Goal: Task Accomplishment & Management: Complete application form

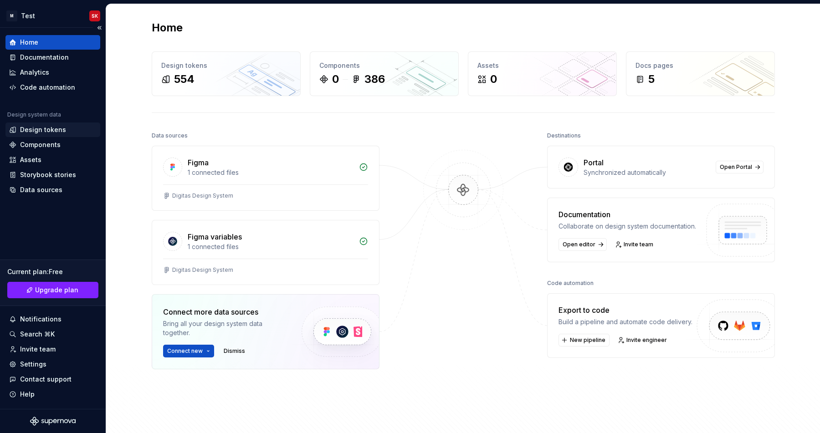
click at [40, 131] on div "Design tokens" at bounding box center [43, 129] width 46 height 9
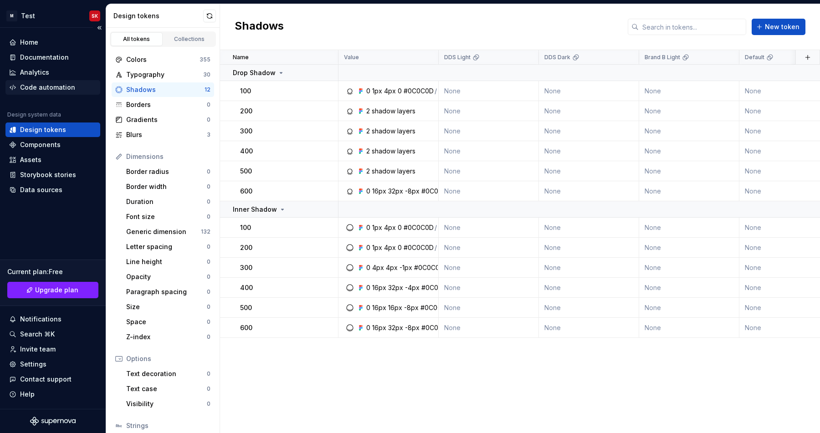
click at [32, 88] on div "Code automation" at bounding box center [47, 87] width 55 height 9
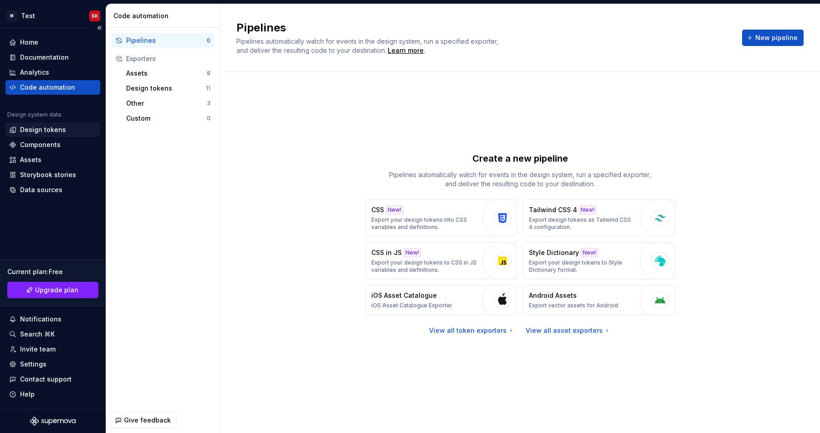
click at [38, 128] on div "Design tokens" at bounding box center [43, 129] width 46 height 9
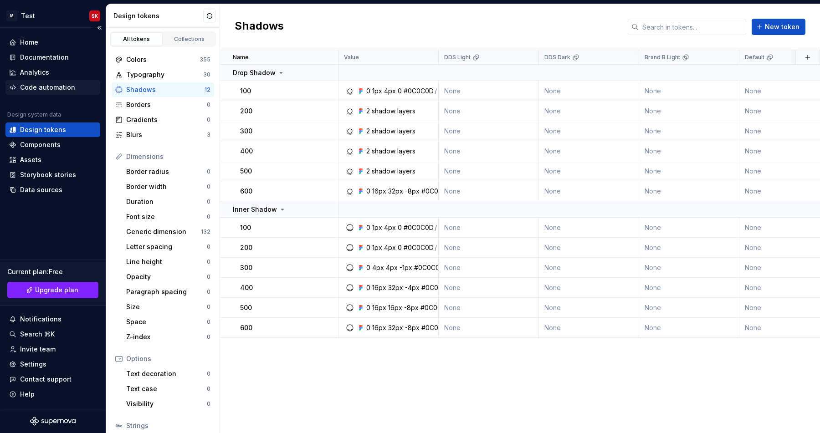
click at [30, 92] on div "Code automation" at bounding box center [52, 87] width 95 height 15
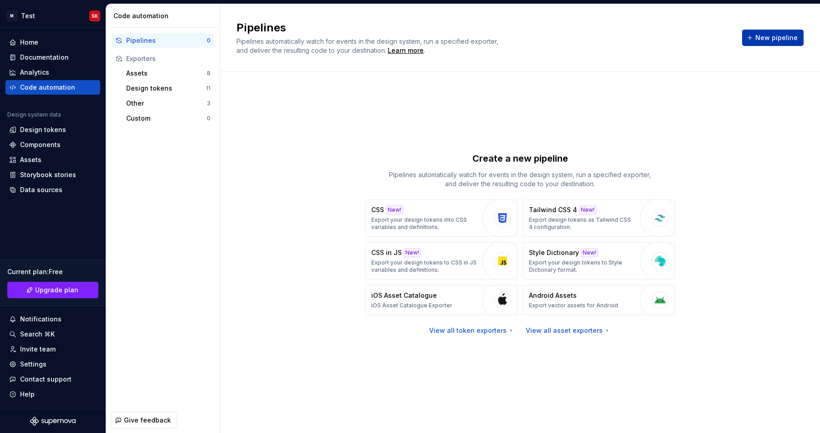
click at [771, 40] on span "New pipeline" at bounding box center [776, 37] width 42 height 9
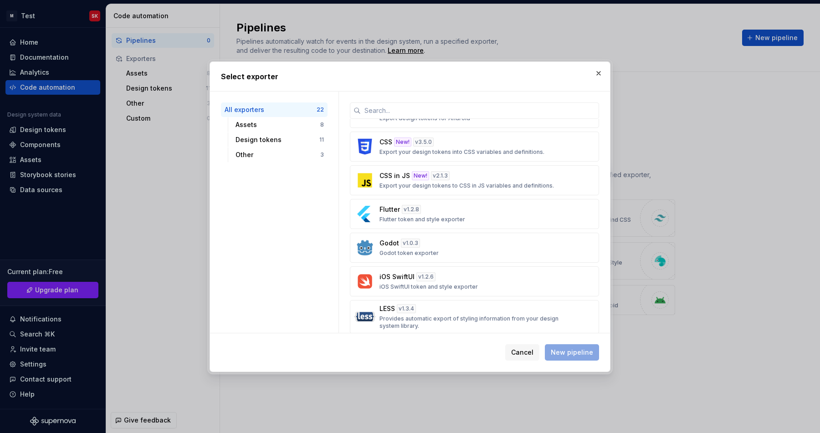
scroll to position [325, 0]
click at [455, 141] on div "CSS New! v 3.5.0 Export your design tokens into CSS variables and definitions." at bounding box center [472, 145] width 185 height 18
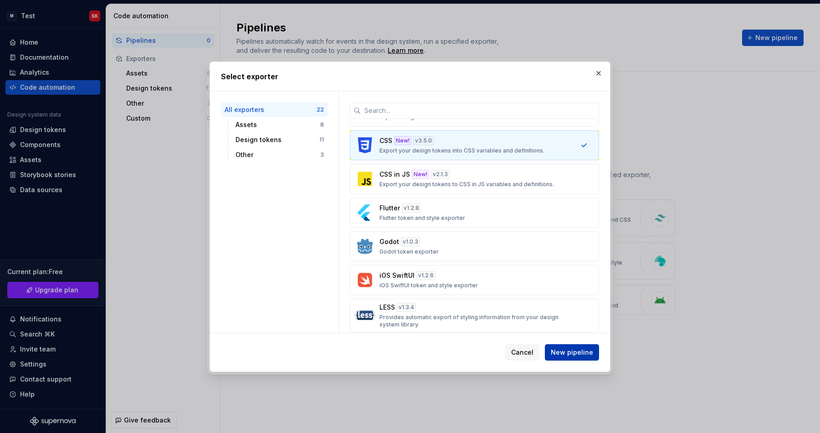
click at [572, 353] on span "New pipeline" at bounding box center [572, 352] width 42 height 9
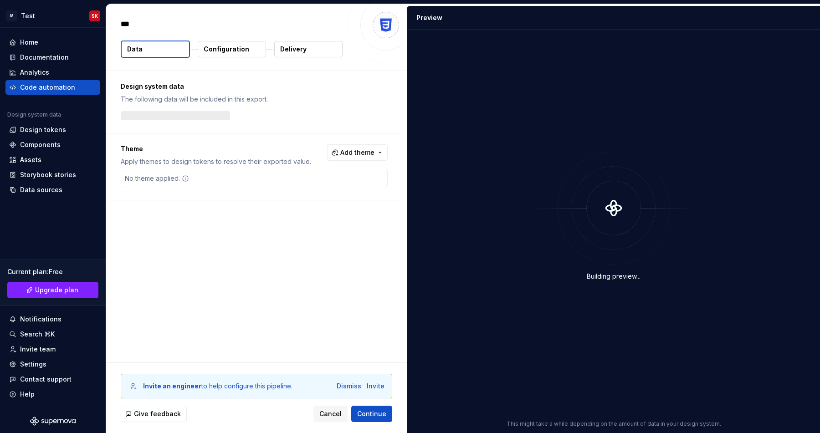
type textarea "*"
click at [252, 249] on div "Design system data The following data will be included in this export. 554 toke…" at bounding box center [256, 217] width 301 height 292
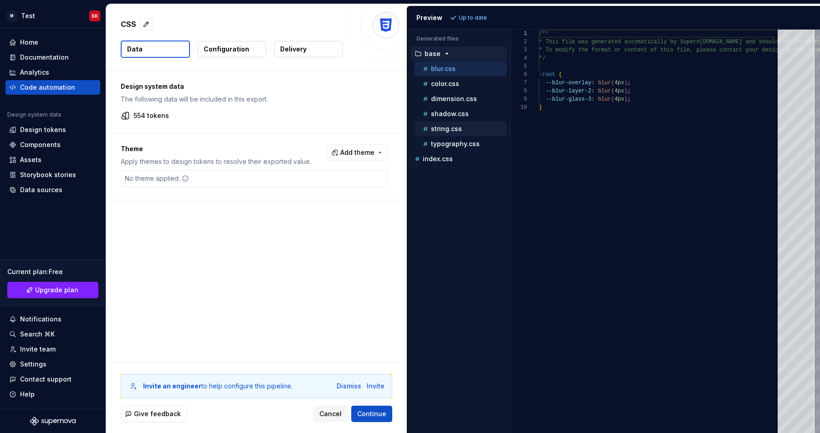
click at [447, 135] on div "string.css" at bounding box center [461, 129] width 92 height 15
click at [442, 82] on p "color.css" at bounding box center [445, 83] width 28 height 7
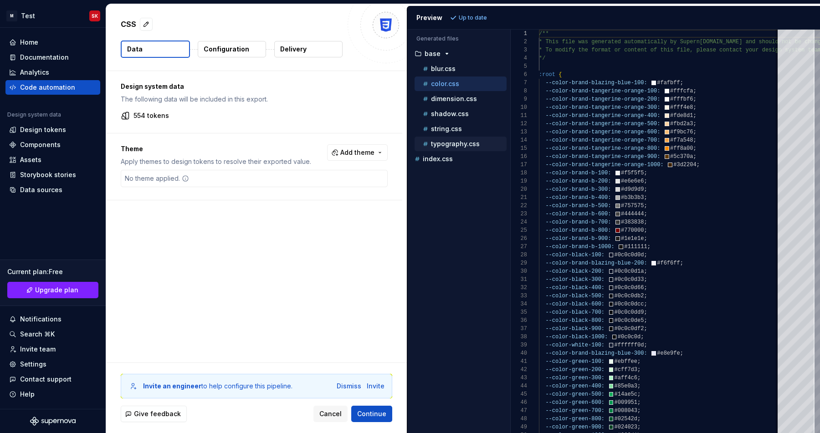
click at [450, 143] on p "typography.css" at bounding box center [455, 143] width 49 height 7
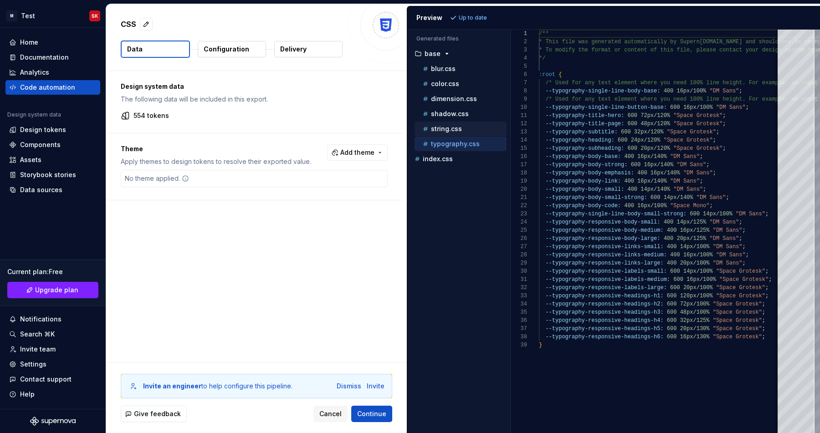
click at [447, 128] on p "string.css" at bounding box center [446, 128] width 31 height 7
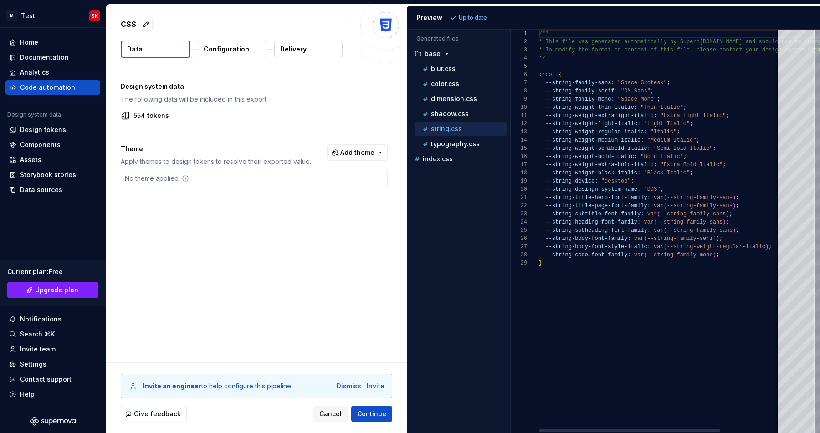
scroll to position [82, 0]
click at [444, 113] on p "shadow.css" at bounding box center [450, 113] width 38 height 7
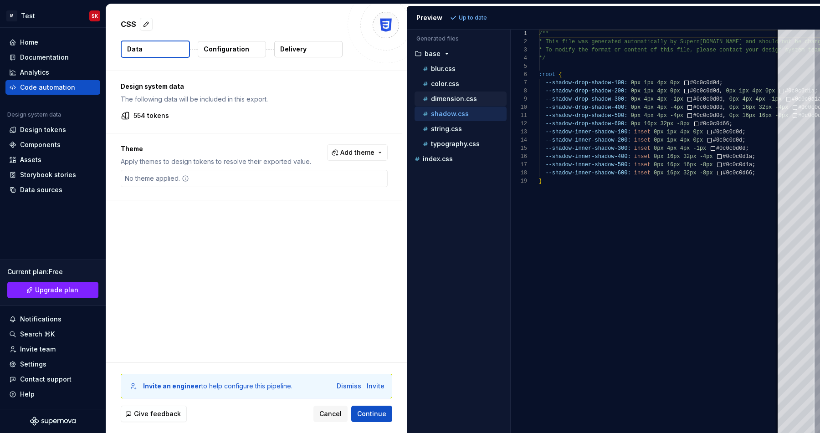
click at [441, 96] on p "dimension.css" at bounding box center [454, 98] width 46 height 7
type textarea "**********"
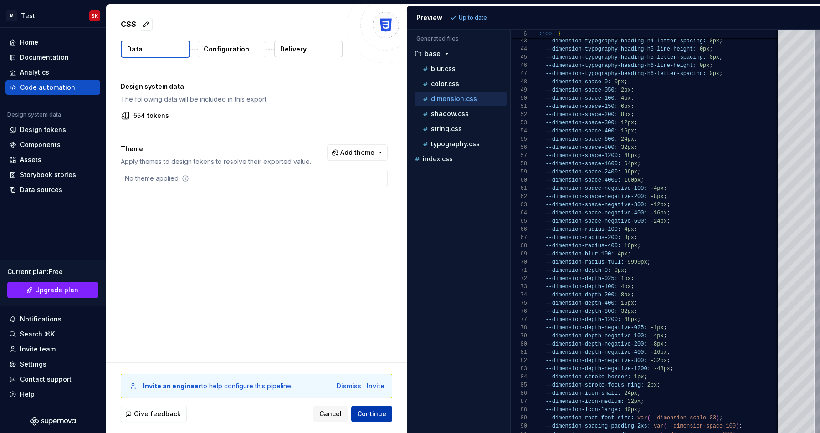
click at [387, 408] on button "Continue" at bounding box center [371, 414] width 41 height 16
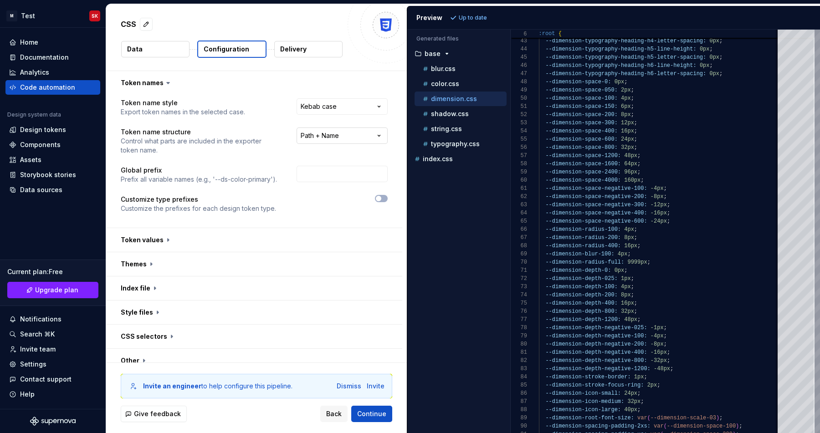
click at [324, 131] on html "**********" at bounding box center [410, 216] width 820 height 433
click at [472, 23] on button "Refresh preview" at bounding box center [478, 17] width 61 height 13
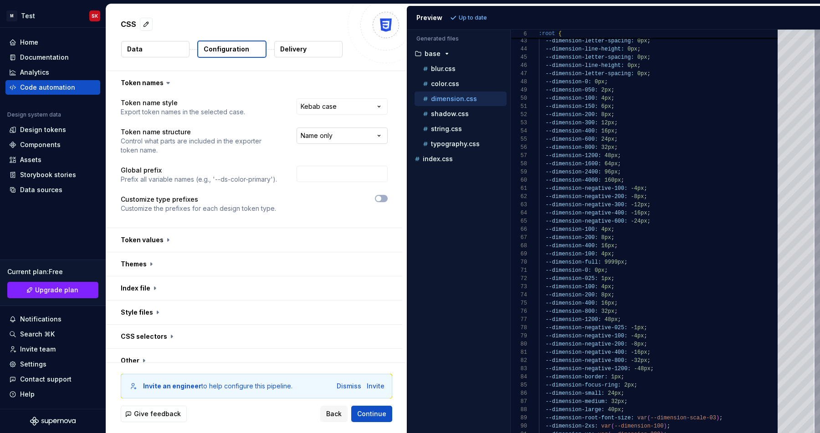
click at [325, 137] on html "**********" at bounding box center [410, 216] width 820 height 433
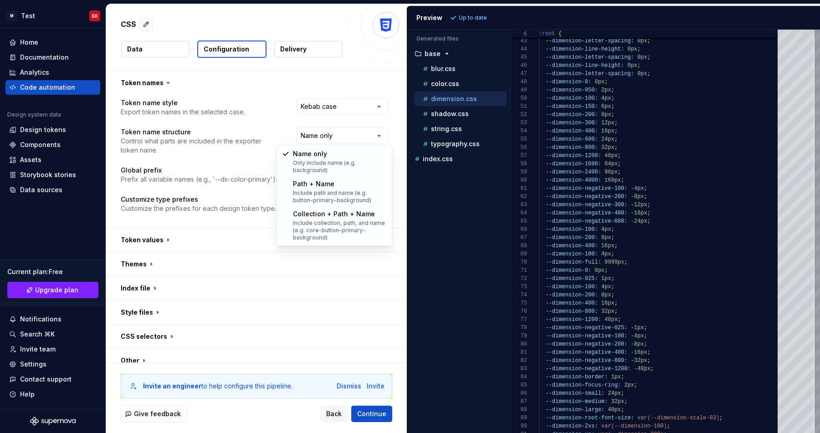
select select "**********"
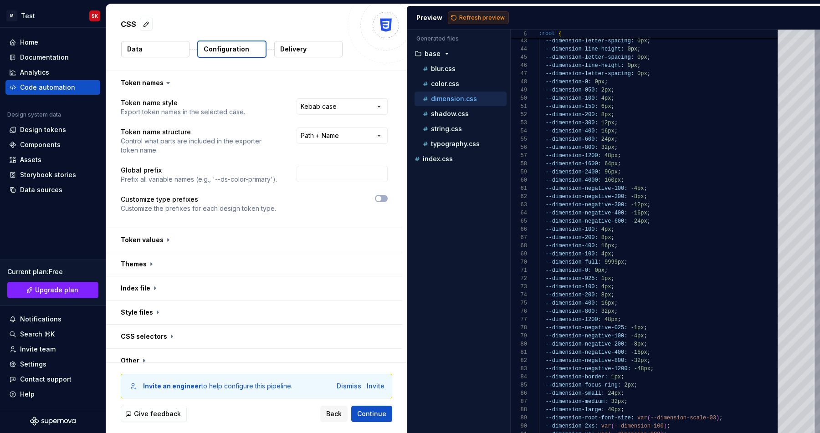
click at [464, 21] on span "Refresh preview" at bounding box center [482, 17] width 46 height 7
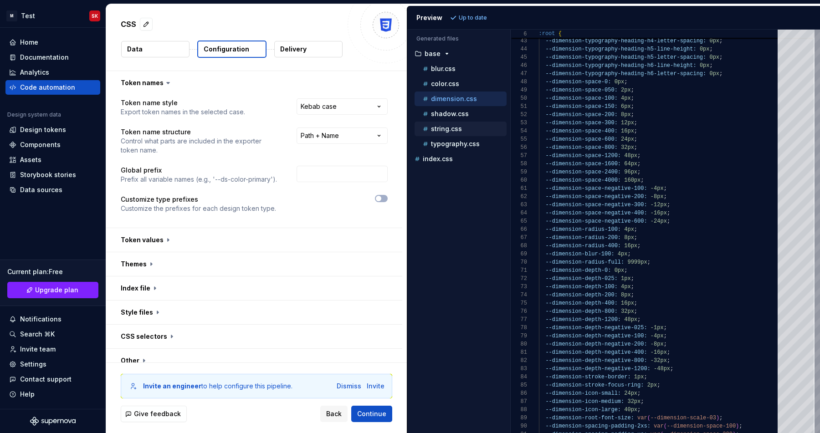
click at [440, 129] on p "string.css" at bounding box center [446, 128] width 31 height 7
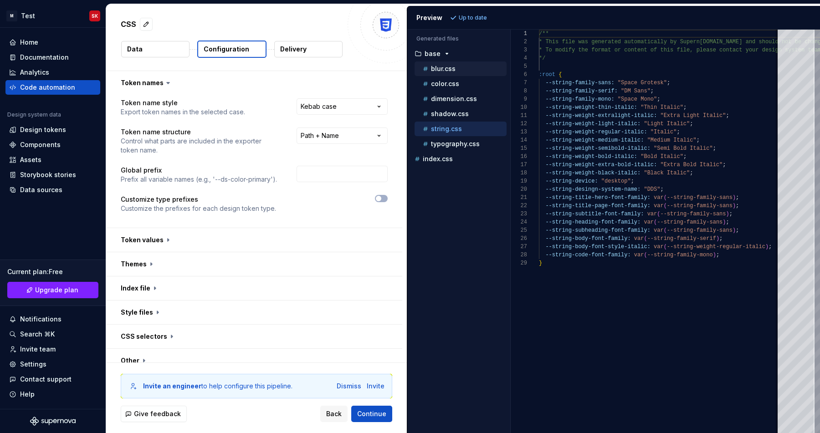
click at [441, 75] on div "blur.css" at bounding box center [461, 69] width 92 height 15
click at [439, 71] on p "blur.css" at bounding box center [443, 68] width 25 height 7
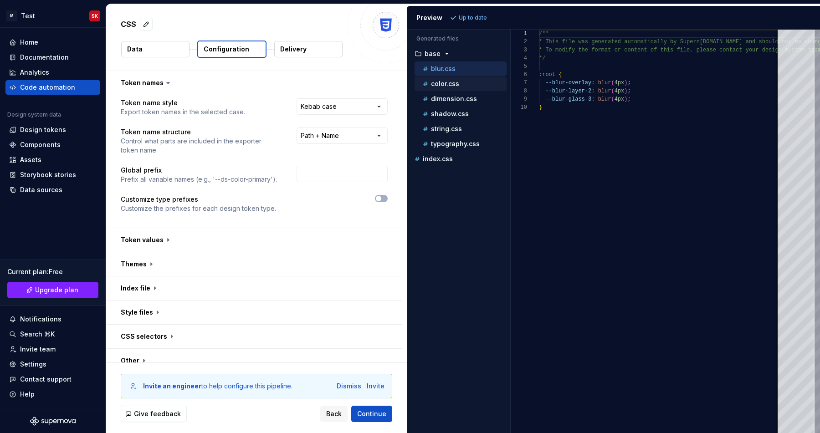
click at [439, 83] on p "color.css" at bounding box center [445, 83] width 28 height 7
type textarea "**********"
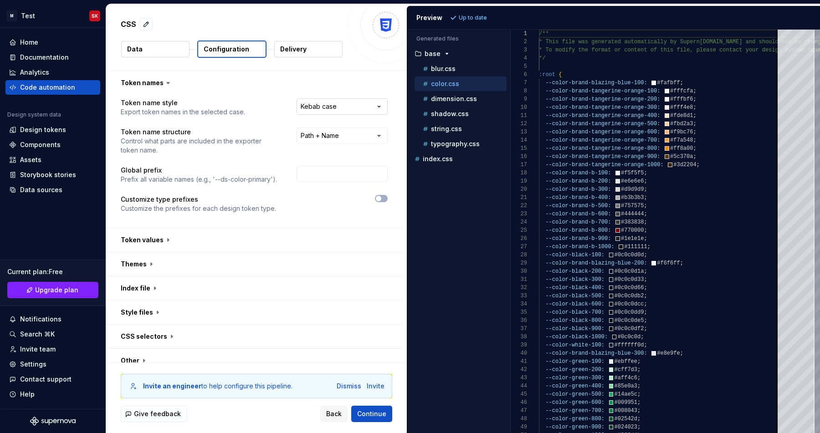
click at [356, 108] on html "**********" at bounding box center [410, 216] width 820 height 433
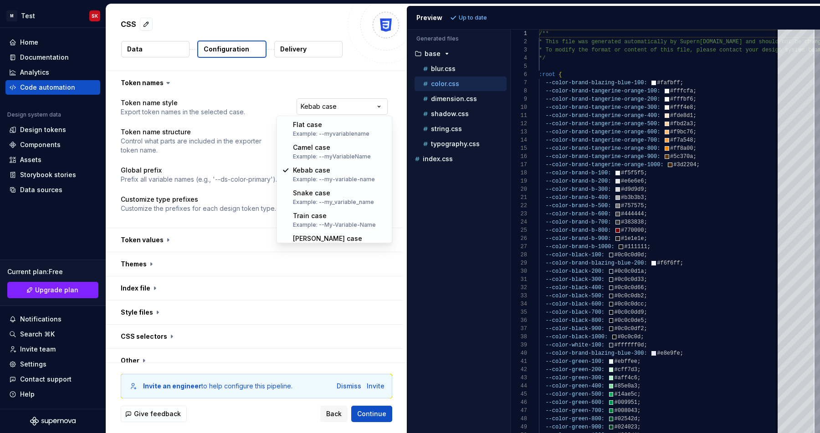
click at [356, 108] on html "**********" at bounding box center [410, 216] width 820 height 433
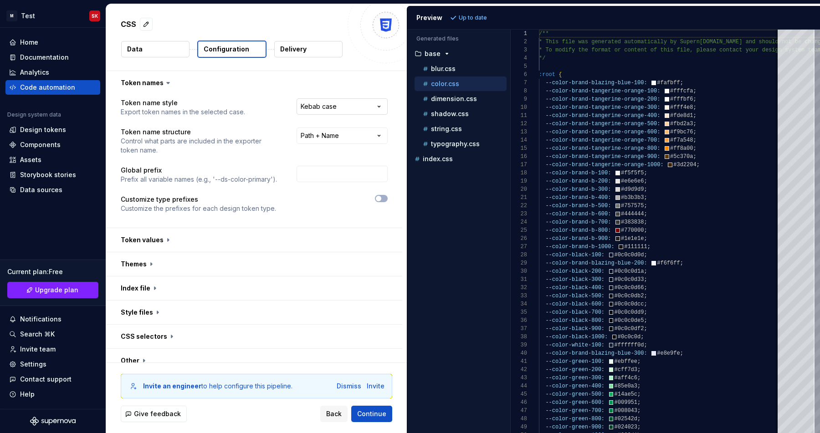
click at [356, 108] on html "**********" at bounding box center [410, 216] width 820 height 433
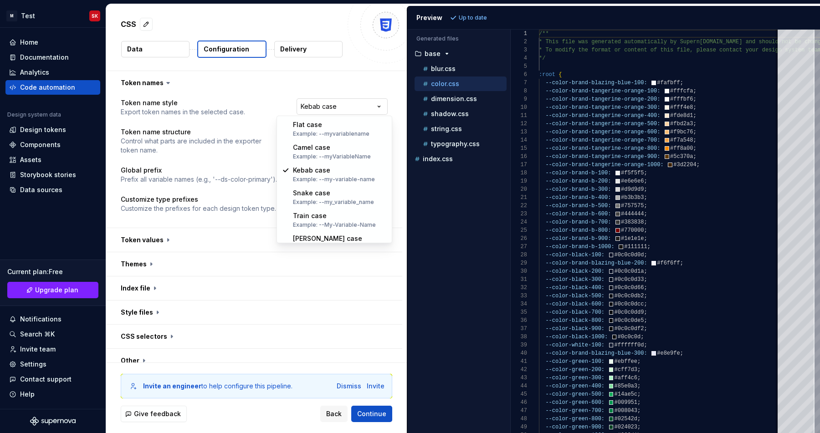
click at [356, 108] on html "**********" at bounding box center [410, 216] width 820 height 433
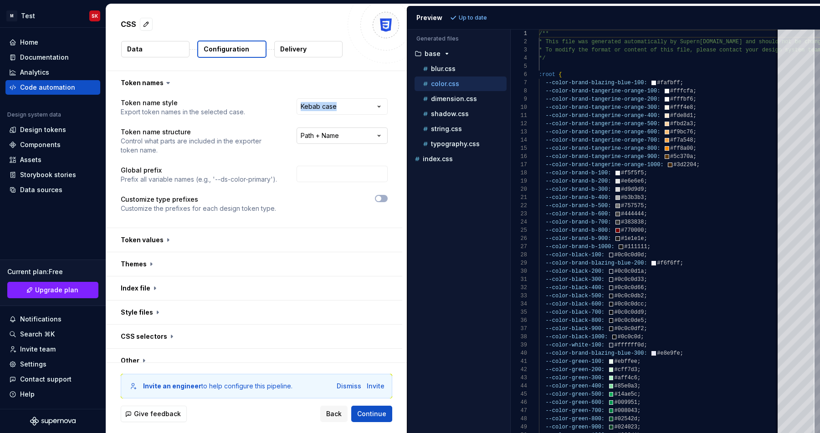
click at [354, 134] on html "**********" at bounding box center [410, 216] width 820 height 433
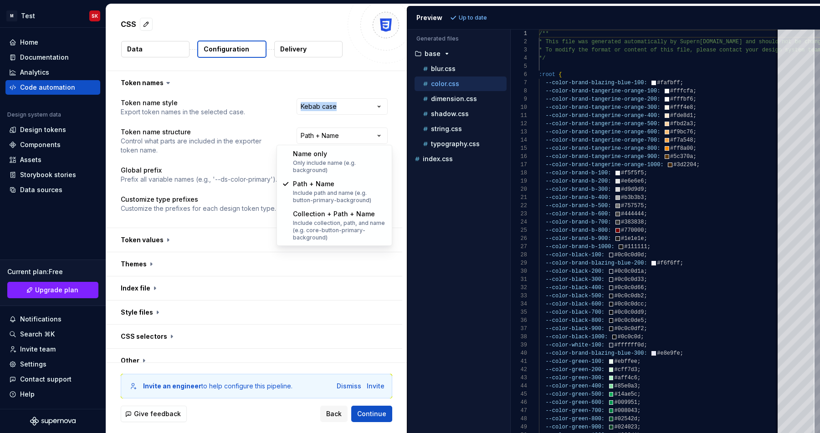
select select "********"
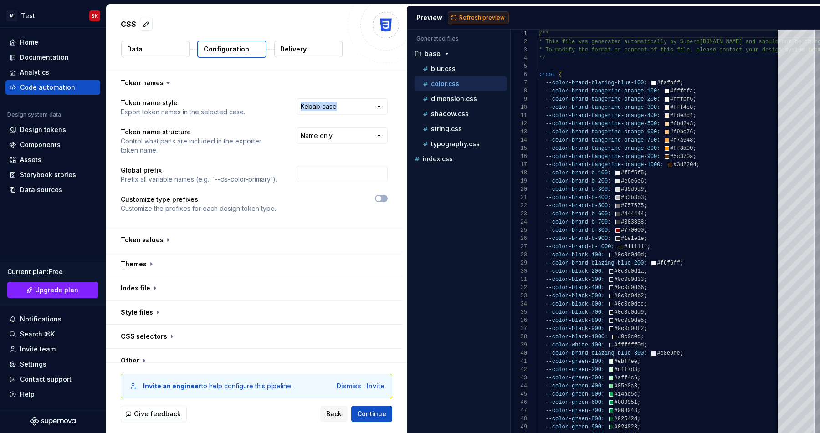
click at [467, 20] on span "Refresh preview" at bounding box center [482, 17] width 46 height 7
type textarea "**********"
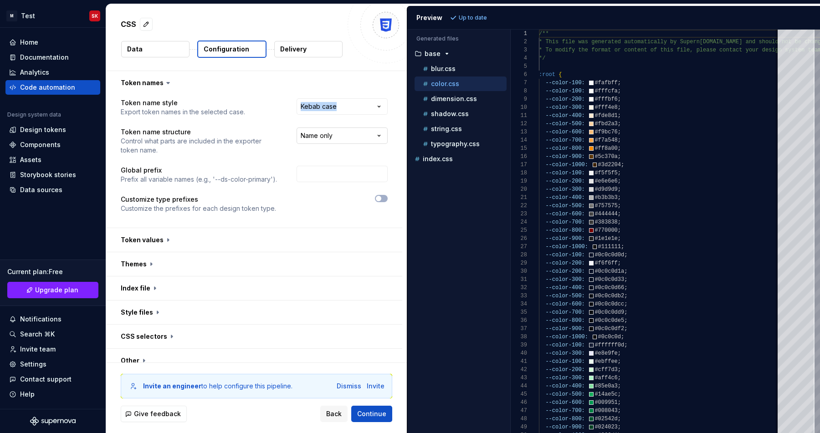
click at [349, 139] on html "**********" at bounding box center [410, 216] width 820 height 433
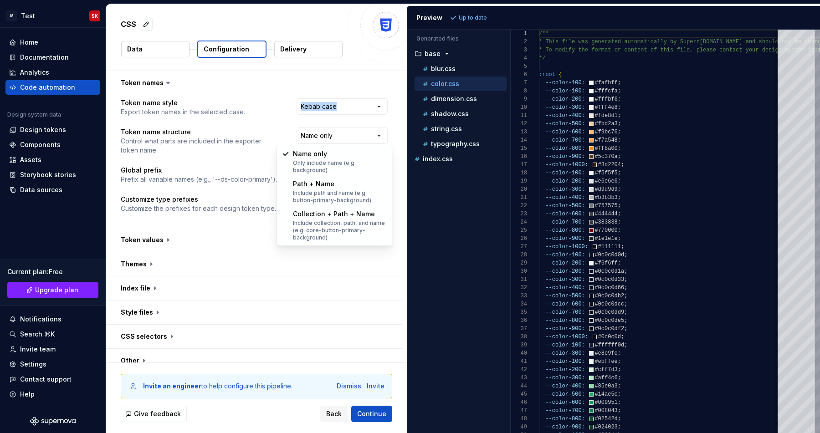
select select "**********"
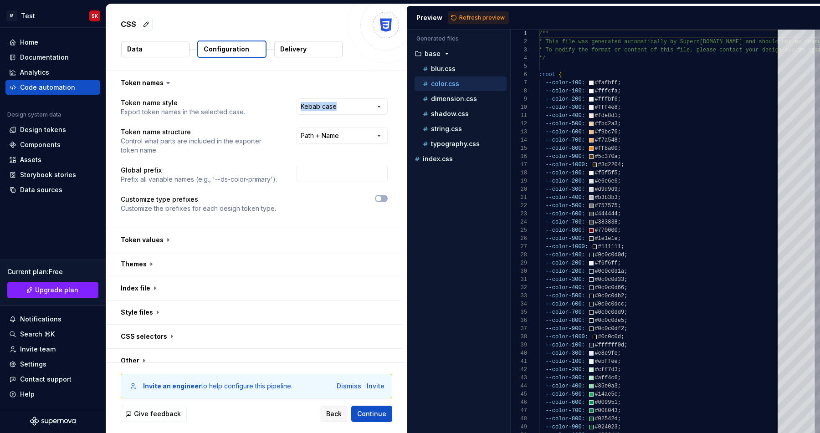
click at [325, 205] on div at bounding box center [340, 204] width 95 height 18
click at [481, 18] on span "Refresh preview" at bounding box center [482, 17] width 46 height 7
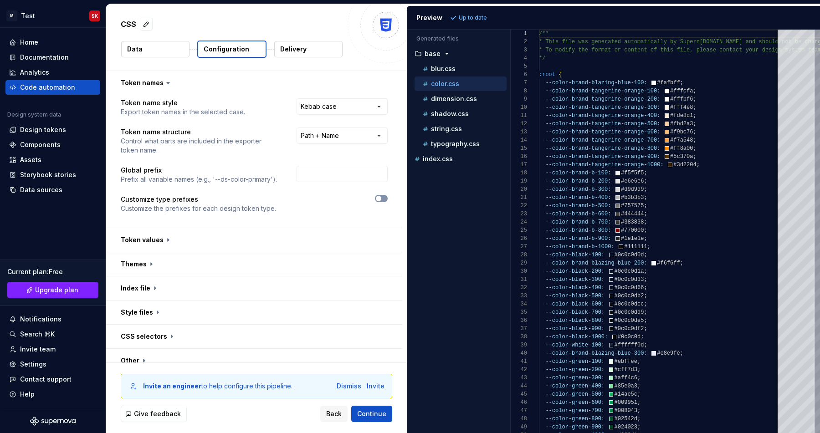
click at [381, 196] on span "button" at bounding box center [378, 198] width 5 height 5
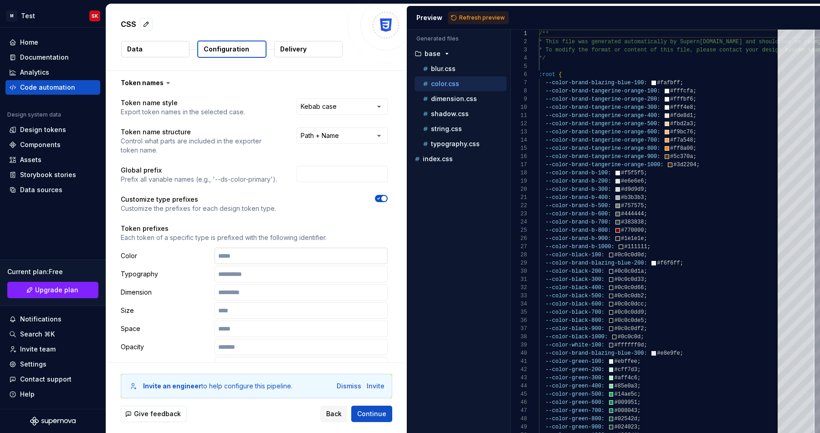
click at [243, 257] on input "text" at bounding box center [301, 256] width 173 height 16
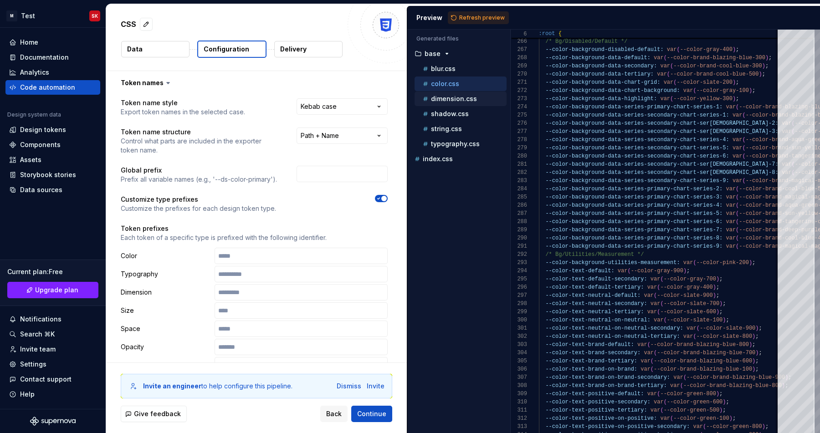
click at [454, 96] on p "dimension.css" at bounding box center [454, 98] width 46 height 7
type textarea "**********"
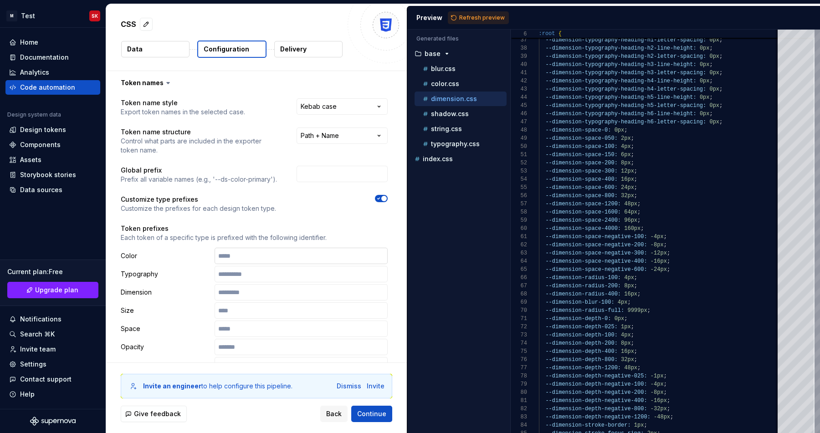
click at [283, 259] on input "text" at bounding box center [301, 256] width 173 height 16
click at [262, 282] on input "text" at bounding box center [301, 274] width 173 height 16
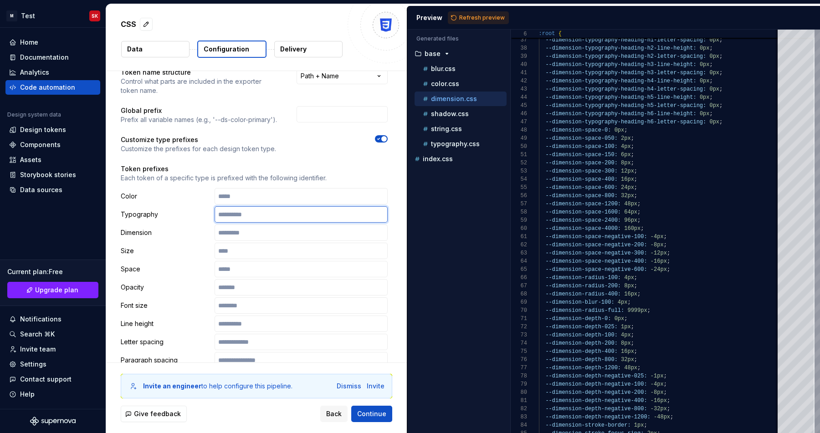
scroll to position [60, 0]
click at [254, 234] on input "text" at bounding box center [301, 232] width 173 height 16
click at [475, 18] on span "Refresh preview" at bounding box center [482, 17] width 46 height 7
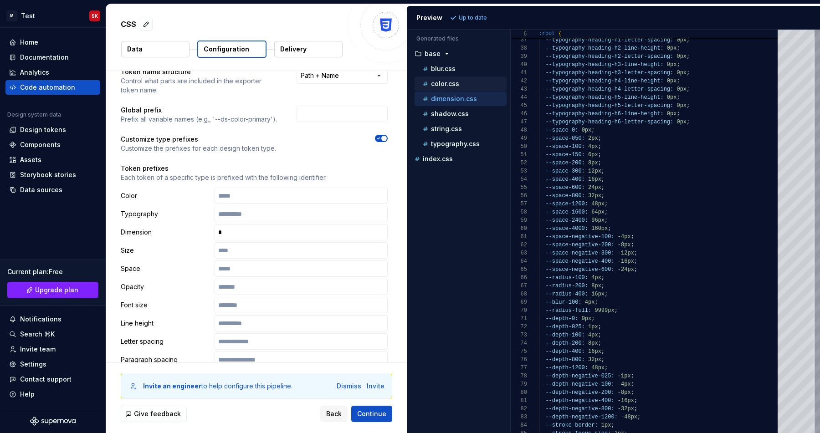
click at [456, 85] on p "color.css" at bounding box center [445, 83] width 28 height 7
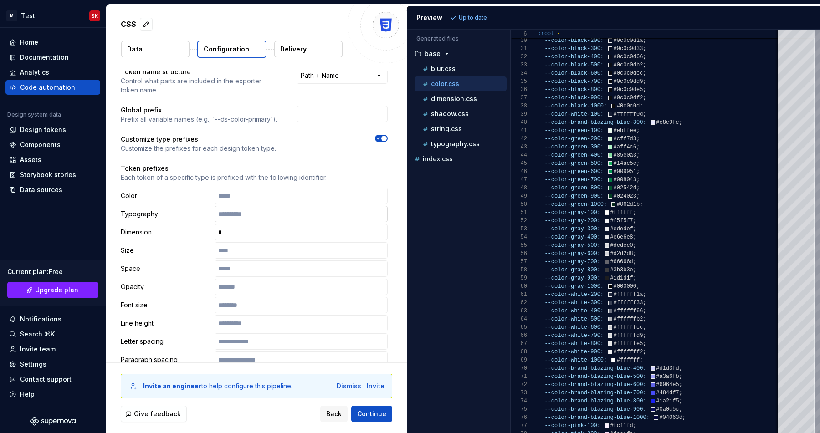
click at [241, 216] on input "text" at bounding box center [301, 214] width 173 height 16
click at [455, 139] on button "typography.css" at bounding box center [461, 144] width 92 height 10
type textarea "**********"
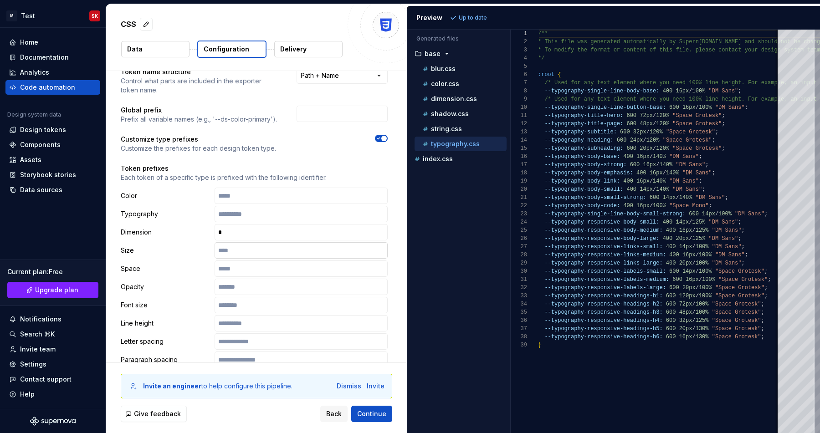
click at [250, 257] on input "text" at bounding box center [301, 250] width 173 height 16
click at [251, 229] on input "text" at bounding box center [301, 232] width 173 height 16
click at [477, 21] on span "Refresh preview" at bounding box center [482, 17] width 46 height 7
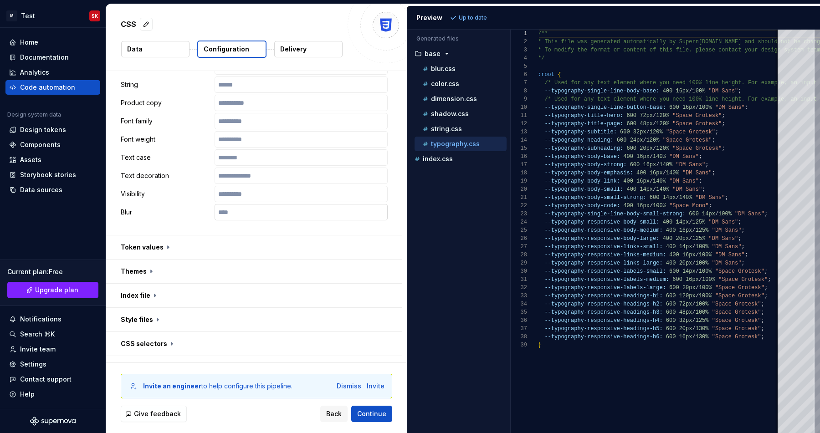
scroll to position [488, 0]
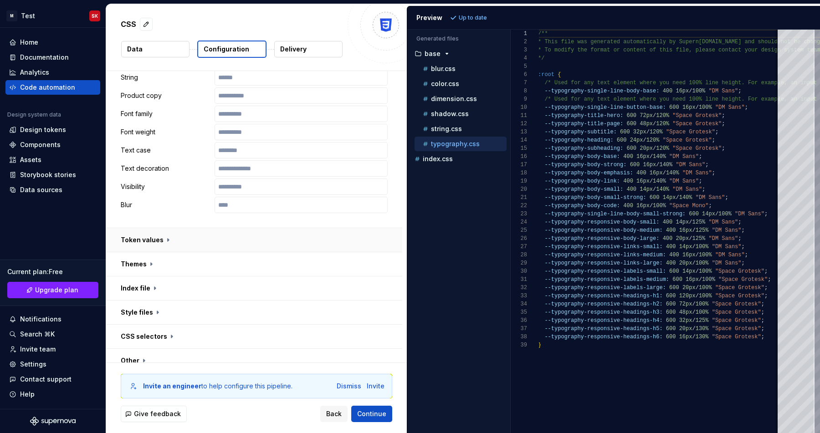
click at [199, 232] on button "button" at bounding box center [254, 240] width 296 height 24
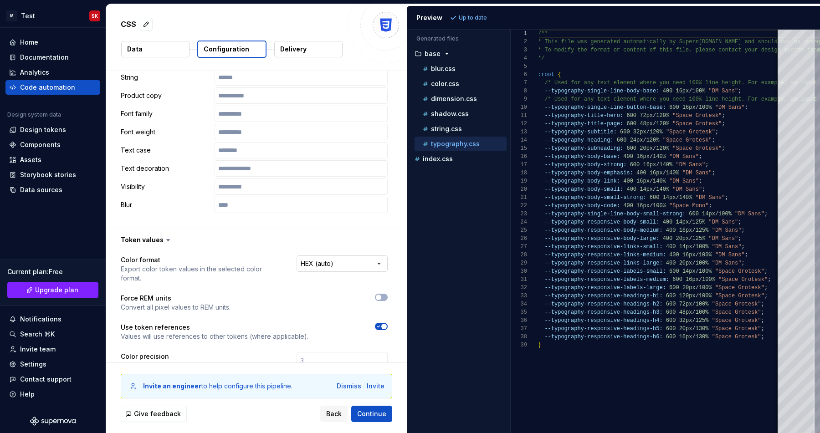
click at [327, 269] on html "**********" at bounding box center [410, 216] width 820 height 433
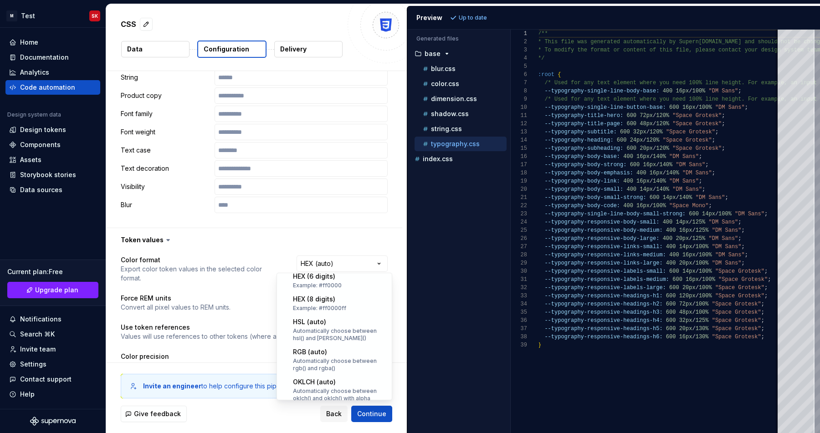
scroll to position [179, 0]
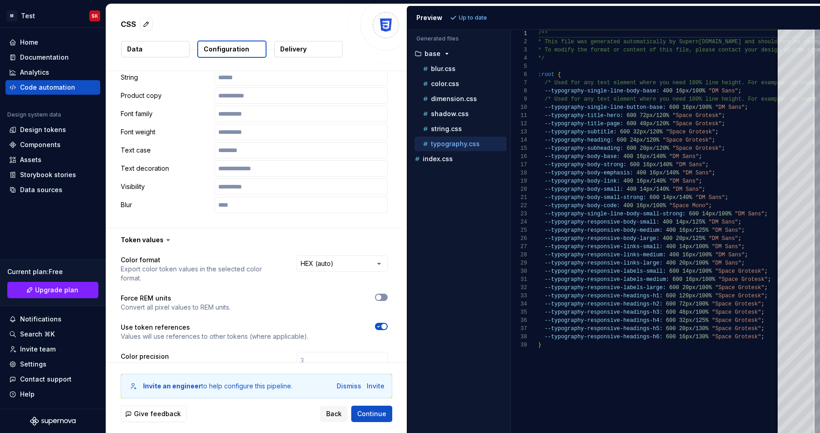
click at [381, 295] on span "button" at bounding box center [378, 297] width 5 height 5
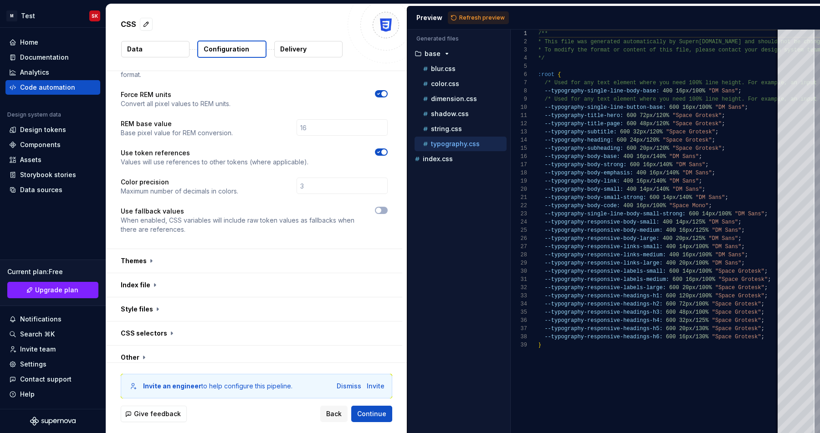
scroll to position [693, 0]
click at [198, 255] on button "button" at bounding box center [254, 260] width 296 height 24
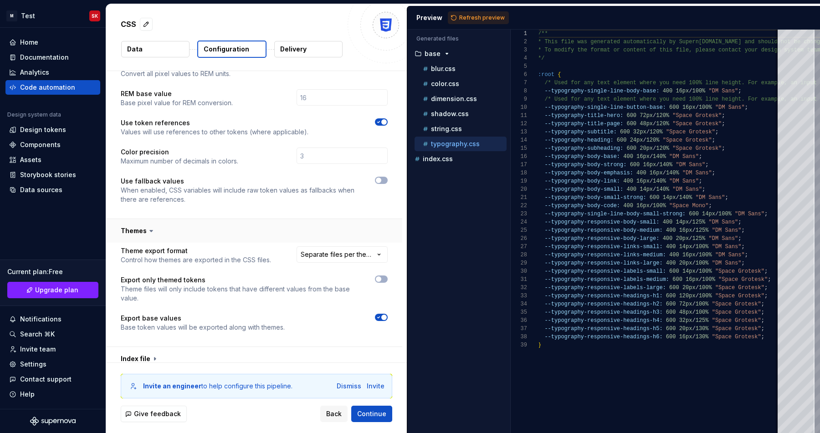
scroll to position [729, 0]
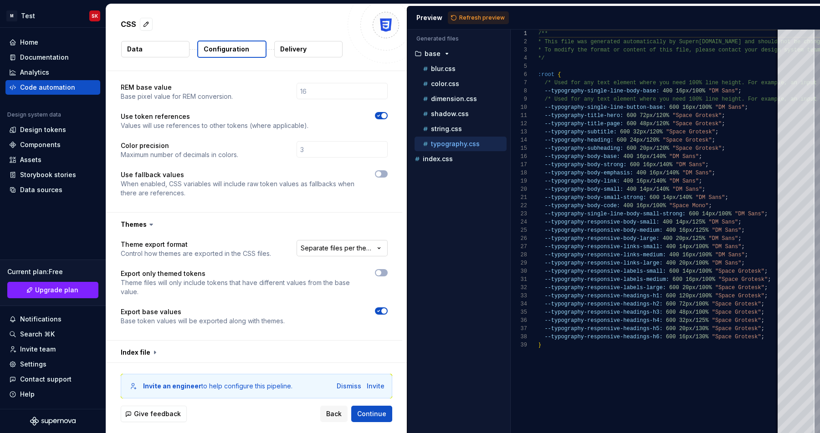
click at [335, 247] on html "**********" at bounding box center [410, 216] width 820 height 433
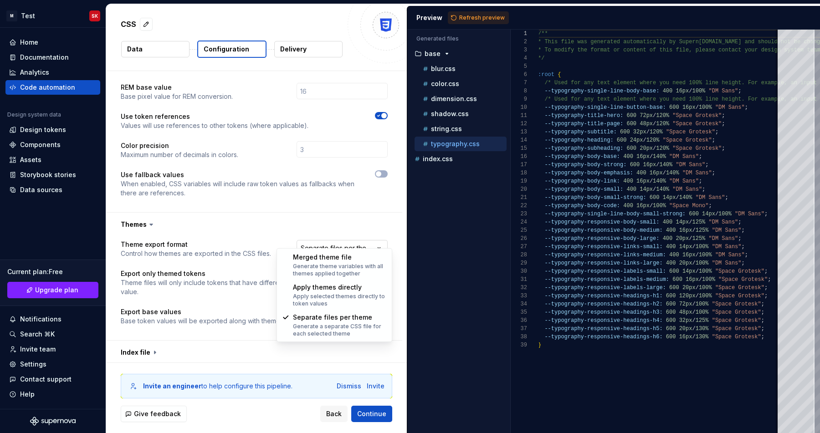
click at [335, 247] on html "**********" at bounding box center [410, 216] width 820 height 433
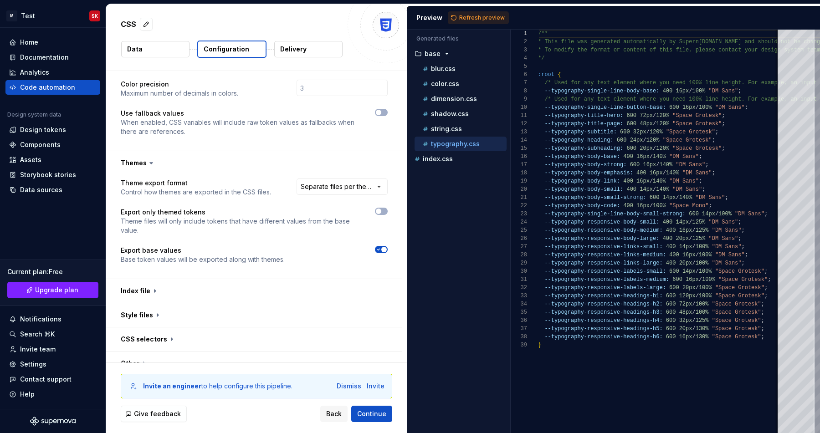
scroll to position [818, 0]
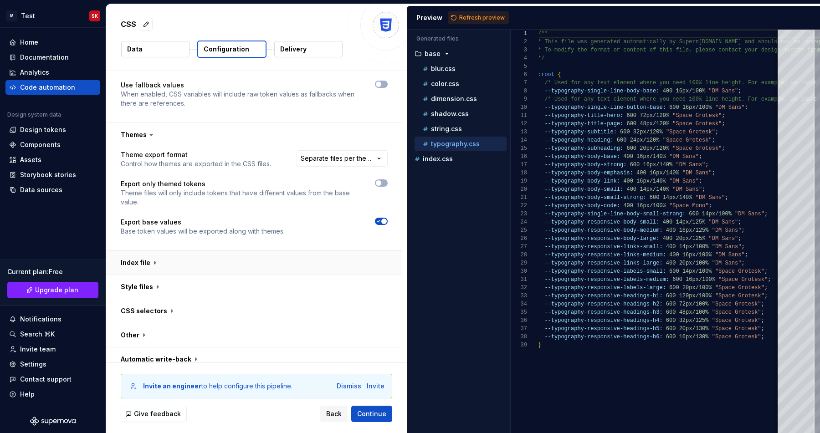
click at [168, 258] on button "button" at bounding box center [254, 263] width 296 height 24
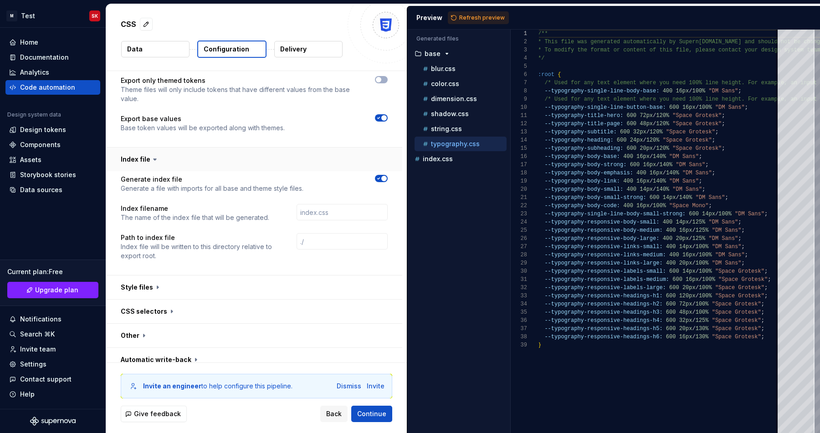
scroll to position [922, 0]
click at [237, 288] on button "button" at bounding box center [254, 287] width 296 height 24
click at [239, 323] on button "button" at bounding box center [254, 335] width 296 height 24
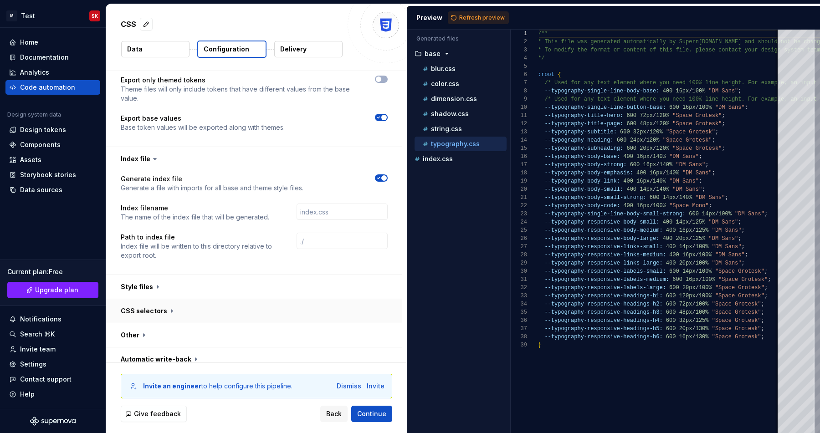
click at [241, 302] on button "button" at bounding box center [254, 311] width 296 height 24
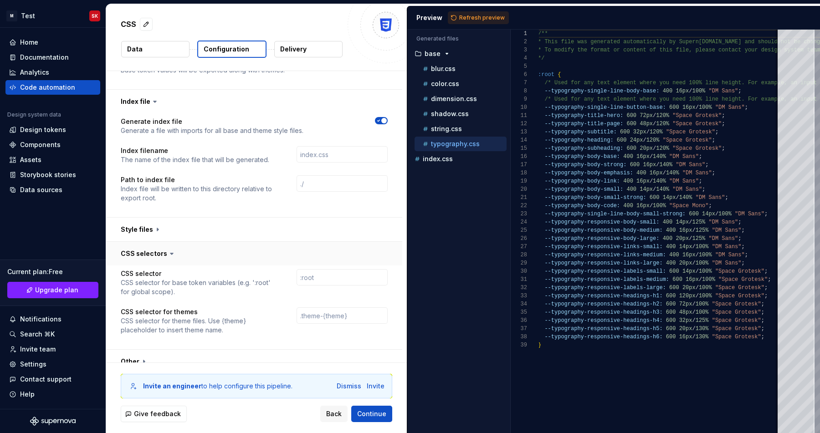
scroll to position [1006, 0]
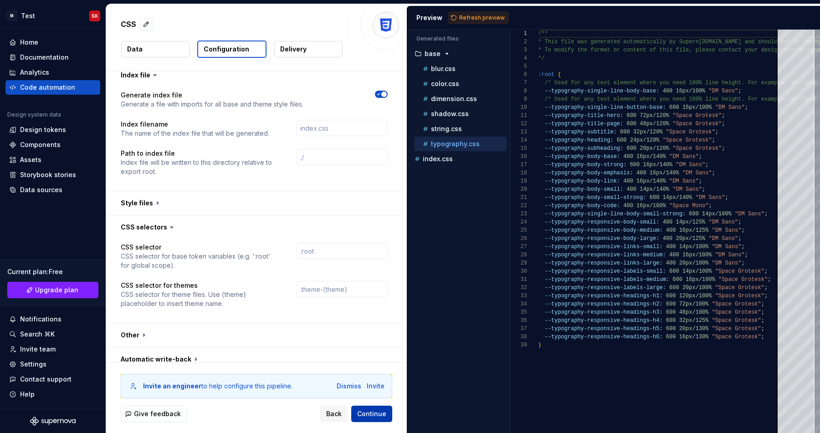
click at [382, 421] on button "Continue" at bounding box center [371, 414] width 41 height 16
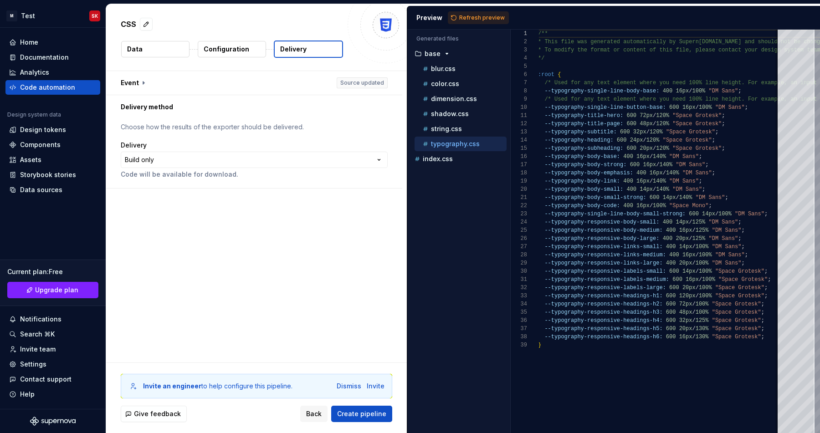
click at [275, 149] on div "Delivery" at bounding box center [254, 145] width 267 height 9
click at [275, 155] on html "**********" at bounding box center [410, 216] width 820 height 433
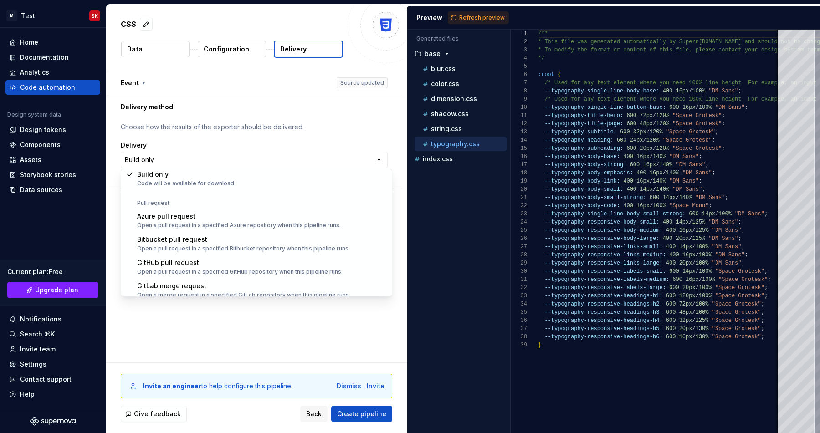
scroll to position [26, 0]
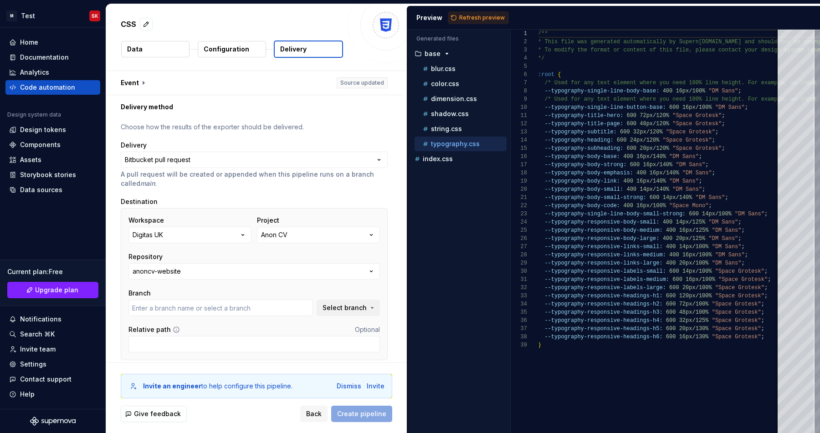
click at [272, 232] on div "Anon CV" at bounding box center [274, 235] width 26 height 9
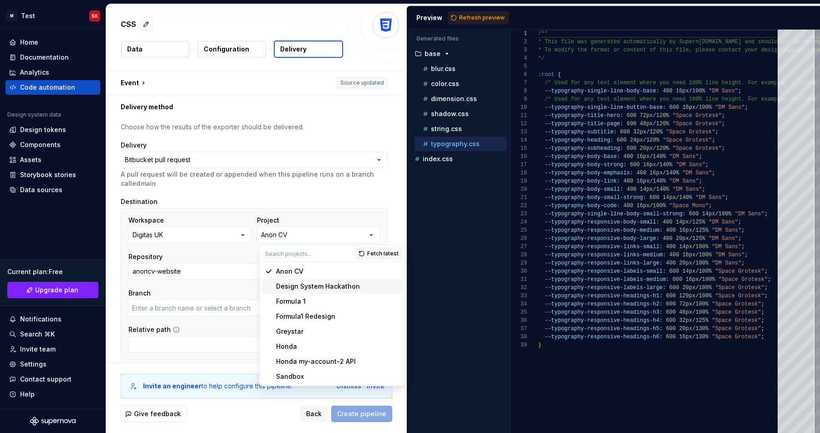
click at [291, 293] on span "Design System Hackathon" at bounding box center [332, 286] width 141 height 15
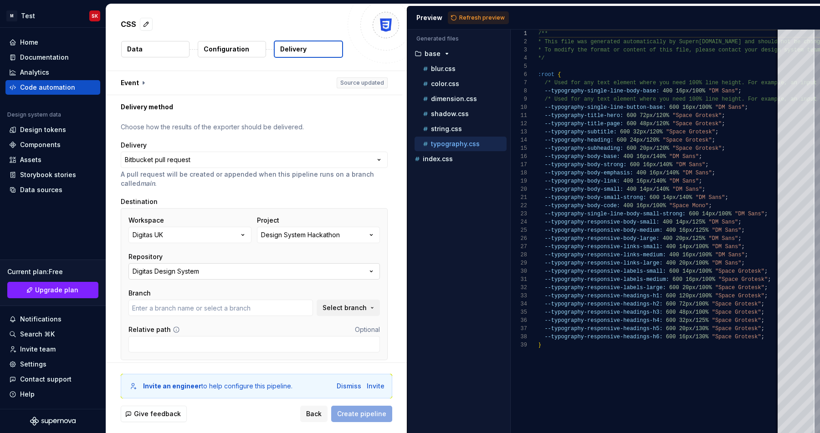
click at [282, 269] on button "Digitas Design System" at bounding box center [254, 271] width 252 height 16
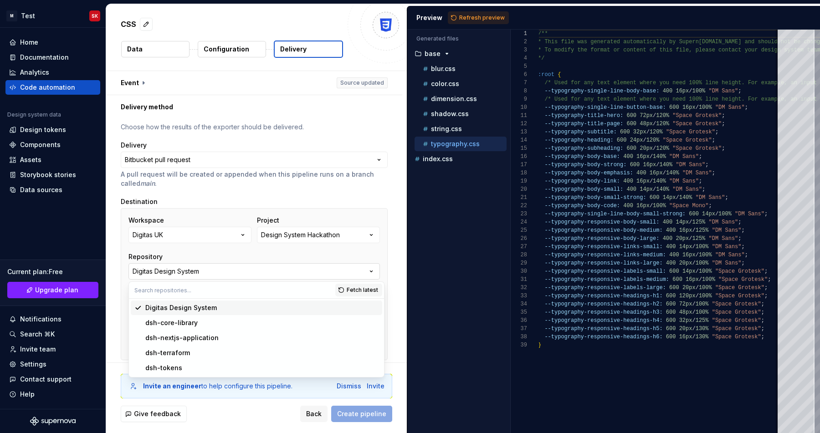
type input "main"
click at [265, 310] on div "Digitas Design System" at bounding box center [261, 307] width 233 height 9
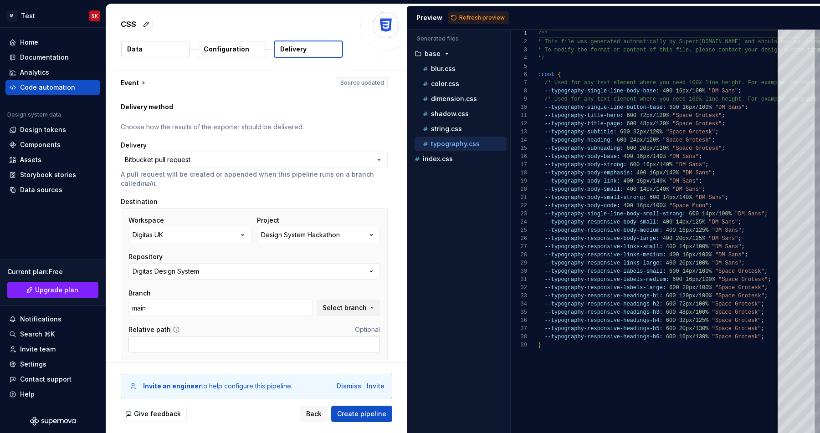
click at [243, 352] on input "Relative path" at bounding box center [254, 344] width 252 height 16
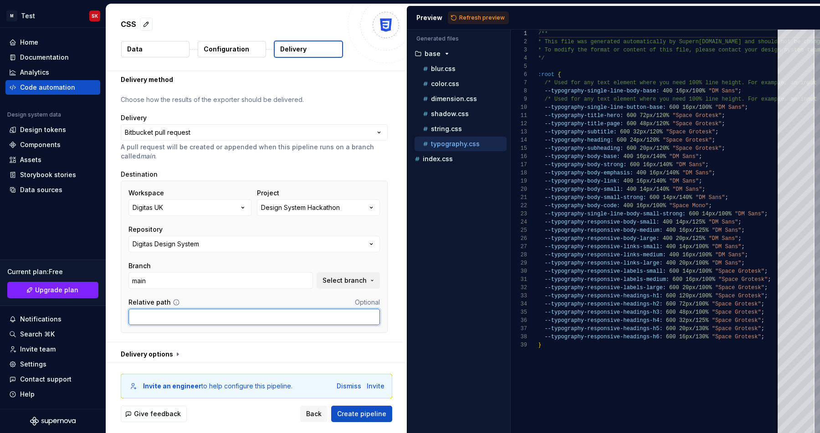
scroll to position [31, 0]
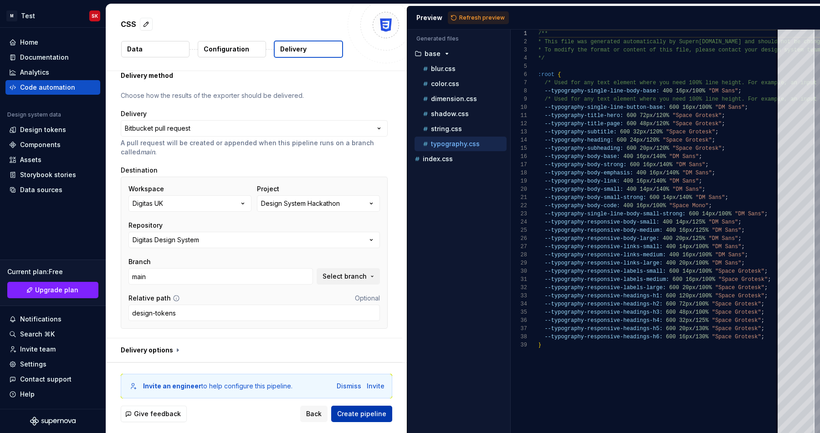
click at [365, 407] on button "Create pipeline" at bounding box center [361, 414] width 61 height 16
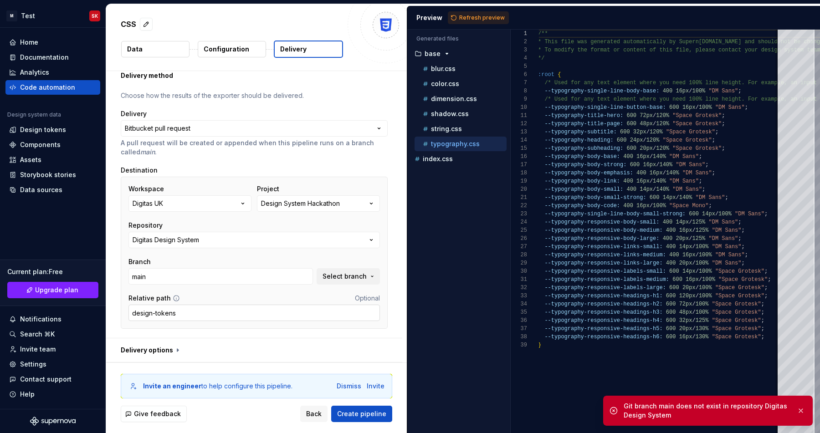
click at [246, 318] on input "design-tokens" at bounding box center [254, 313] width 252 height 16
click at [267, 282] on input "main" at bounding box center [220, 276] width 185 height 16
click at [360, 274] on span "Select branch" at bounding box center [345, 276] width 44 height 9
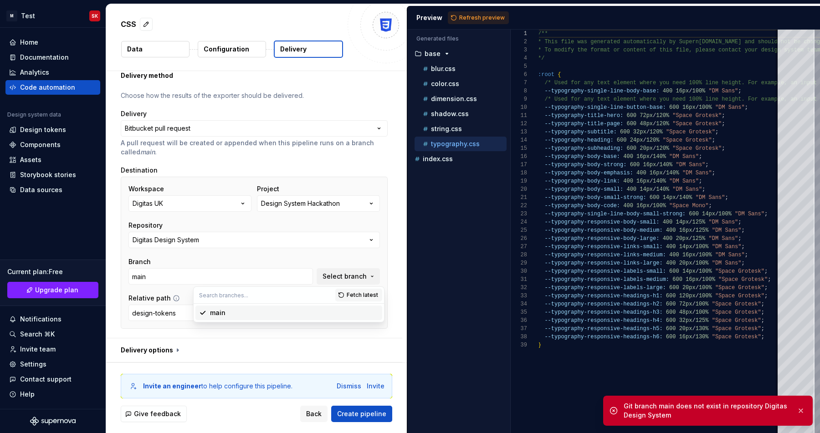
click at [304, 298] on input "text" at bounding box center [265, 295] width 142 height 16
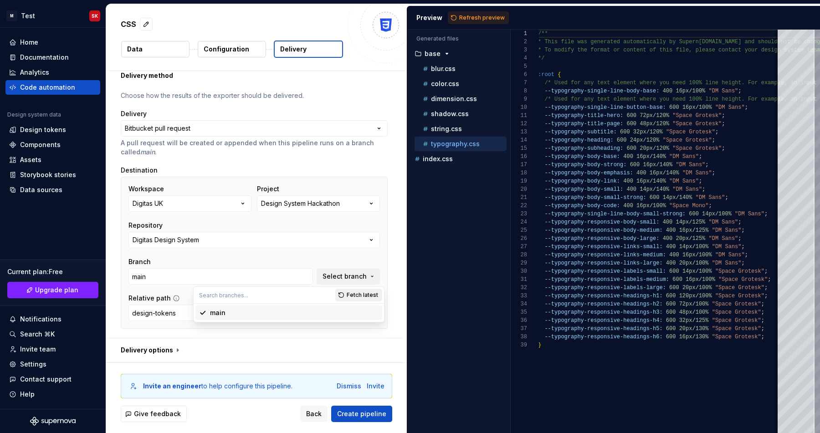
click at [373, 298] on span "Fetch latest" at bounding box center [362, 295] width 31 height 7
click at [240, 277] on input "main" at bounding box center [220, 276] width 185 height 16
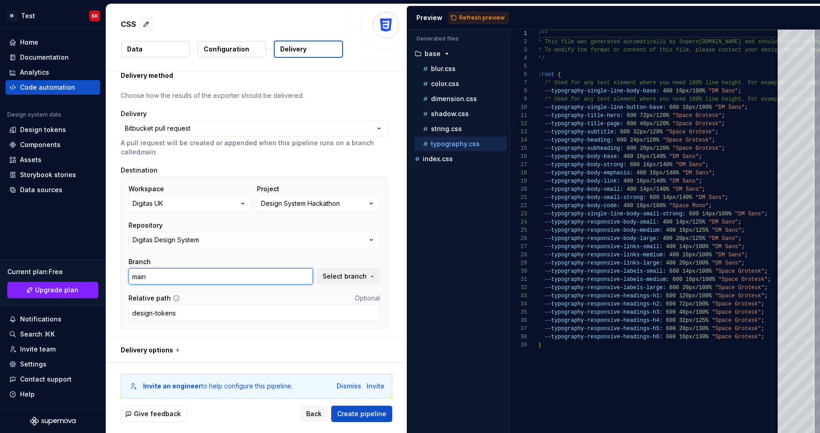
click at [240, 277] on input "main" at bounding box center [220, 276] width 185 height 16
click at [153, 322] on div "Workspace Digitas UK Project Design System Hackathon Repository Digitas Design …" at bounding box center [254, 253] width 267 height 152
click at [163, 318] on input "design-tokens" at bounding box center [254, 313] width 252 height 16
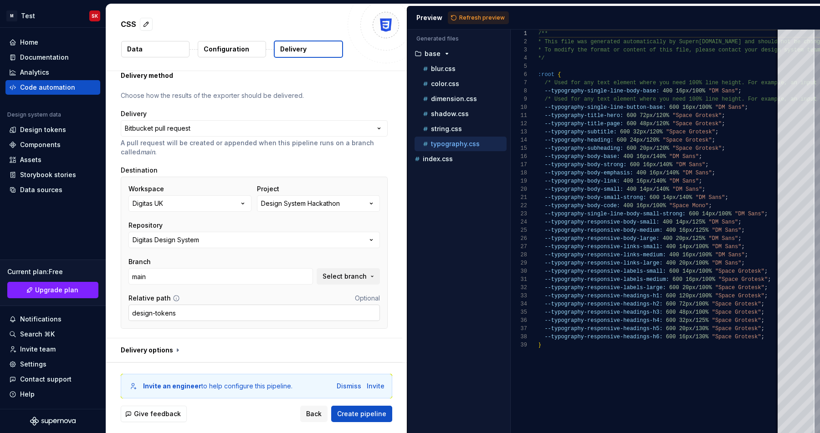
click at [163, 318] on input "design-tokens" at bounding box center [254, 313] width 252 height 16
type input "\design-tokens"
click at [381, 410] on span "Create pipeline" at bounding box center [361, 414] width 49 height 9
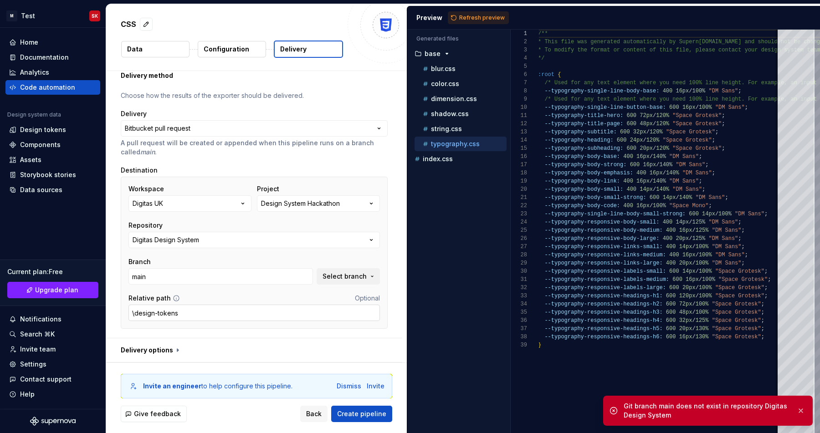
click at [192, 316] on input "\design-tokens" at bounding box center [254, 313] width 252 height 16
click at [329, 199] on div "Design System Hackathon" at bounding box center [300, 203] width 79 height 9
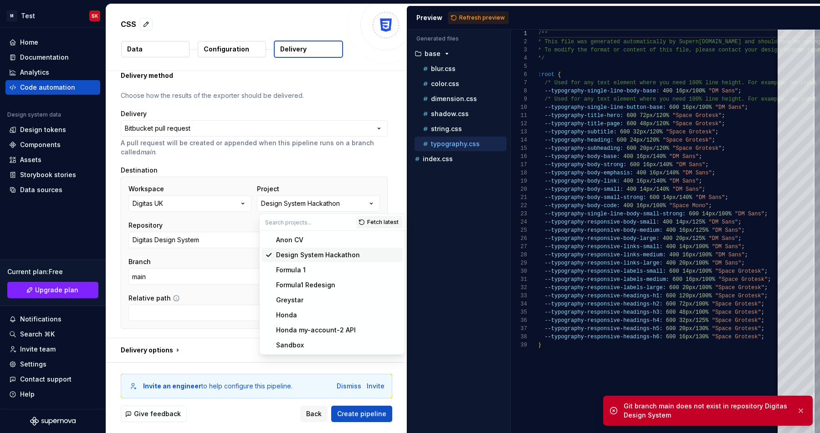
click at [338, 258] on div "Design System Hackathon" at bounding box center [318, 255] width 84 height 9
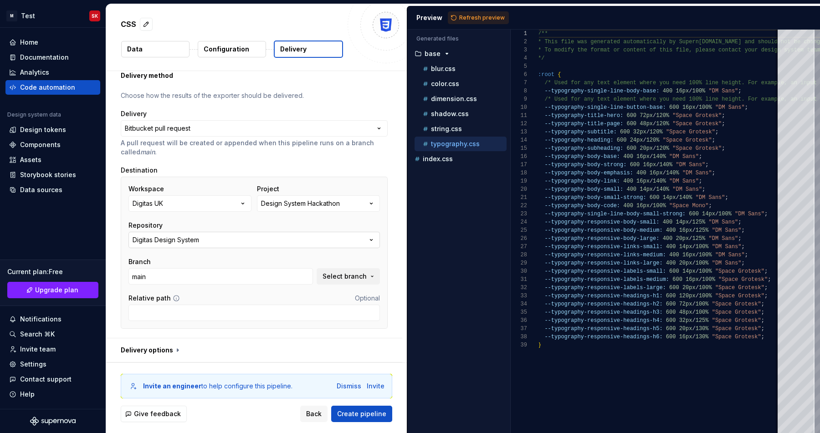
click at [298, 235] on button "Digitas Design System" at bounding box center [254, 240] width 252 height 16
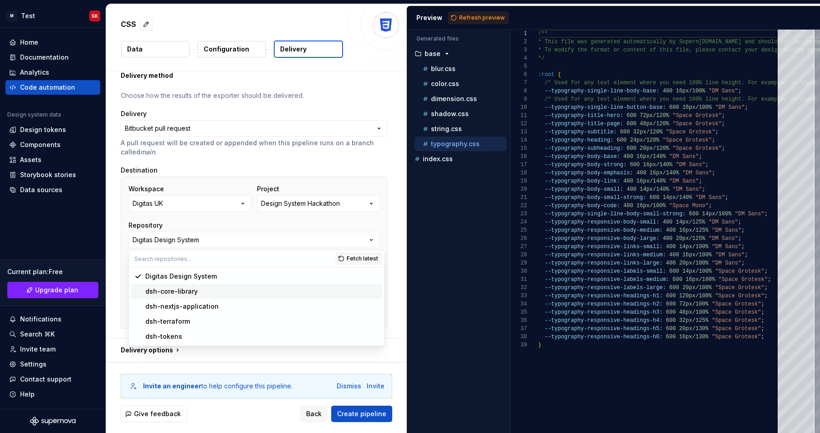
click at [270, 288] on div "dsh-core-library" at bounding box center [261, 291] width 233 height 9
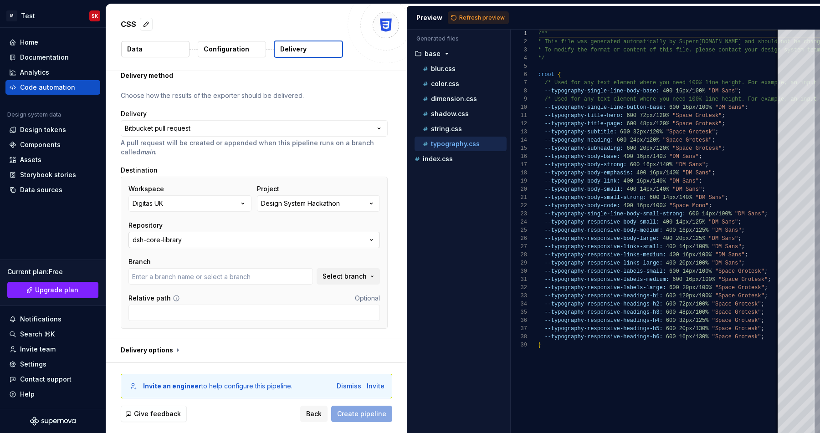
click at [238, 245] on button "dsh-core-library" at bounding box center [254, 240] width 252 height 16
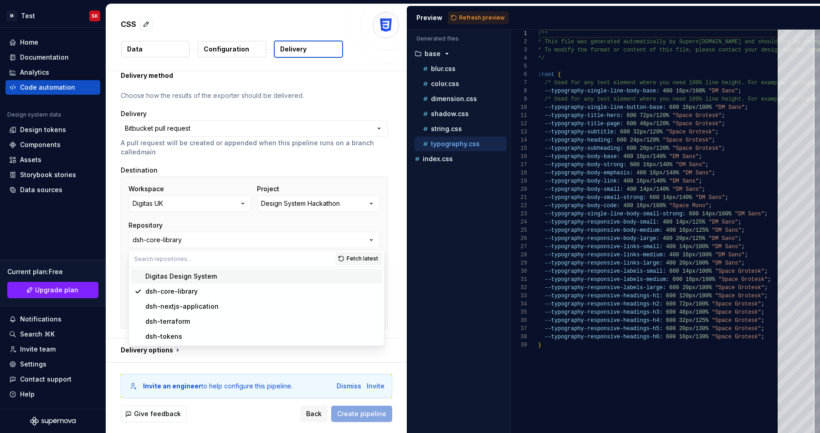
click at [239, 275] on div "Digitas Design System" at bounding box center [261, 276] width 233 height 9
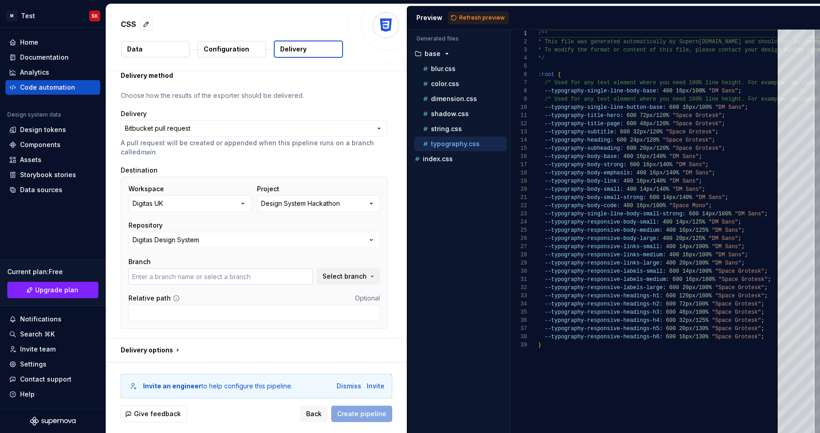
type input "main"
click at [185, 352] on button "button" at bounding box center [254, 351] width 296 height 24
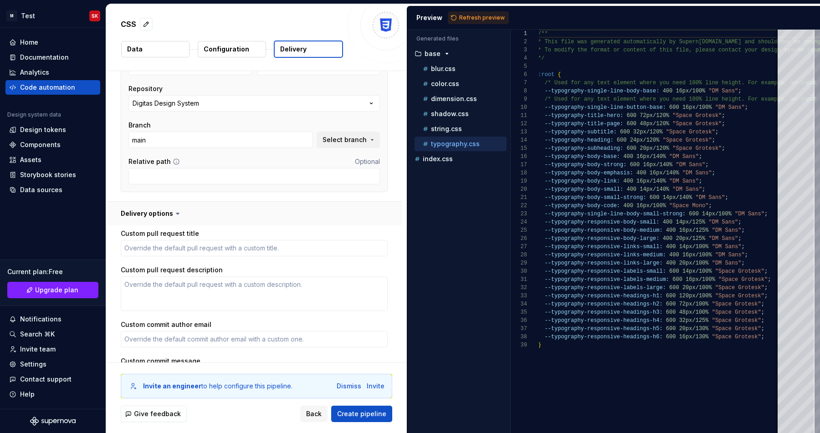
scroll to position [185, 0]
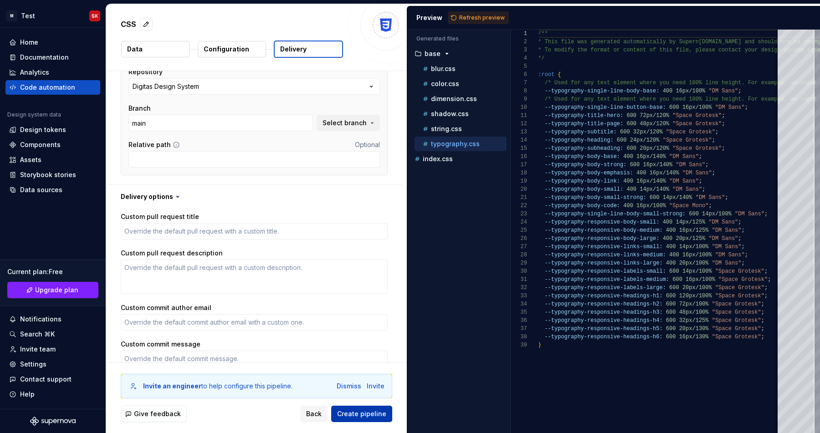
click at [368, 415] on span "Create pipeline" at bounding box center [361, 414] width 49 height 9
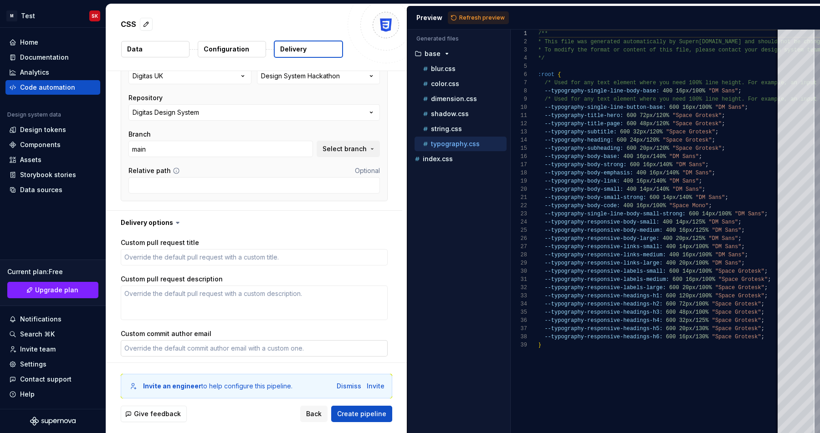
scroll to position [151, 0]
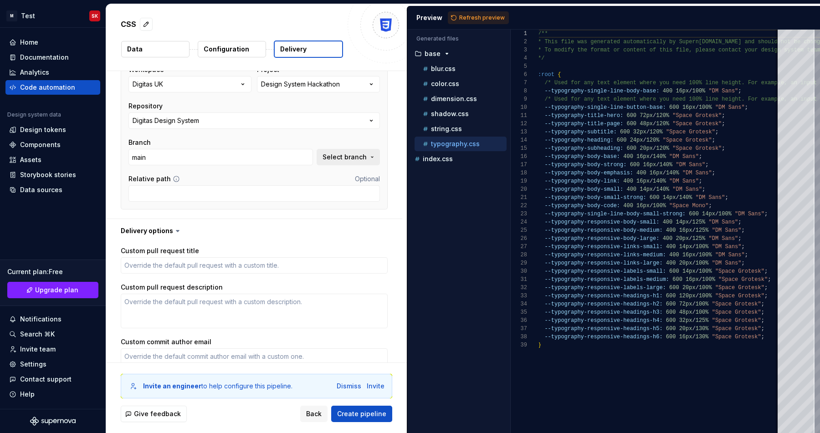
click at [355, 160] on span "Select branch" at bounding box center [345, 157] width 44 height 9
click at [360, 175] on span "Fetch latest" at bounding box center [362, 175] width 31 height 7
click at [291, 197] on div "main" at bounding box center [294, 193] width 169 height 9
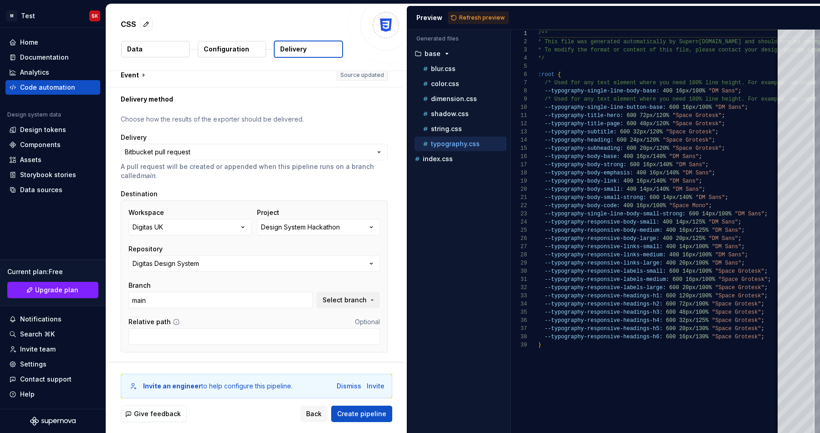
scroll to position [0, 0]
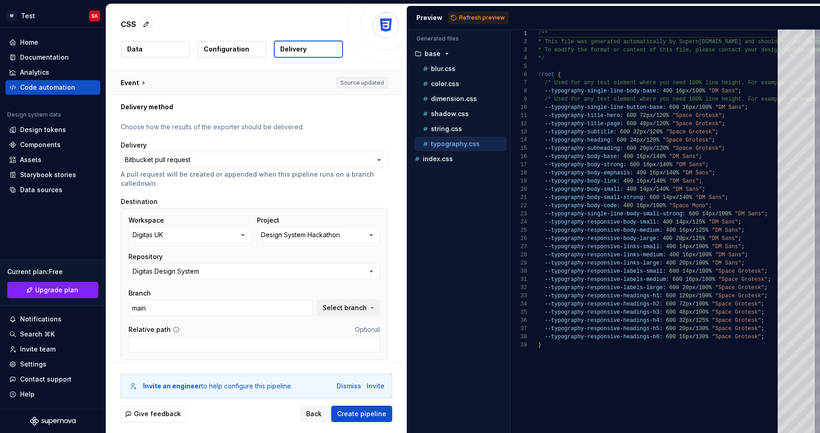
click at [126, 78] on button "button" at bounding box center [254, 83] width 296 height 24
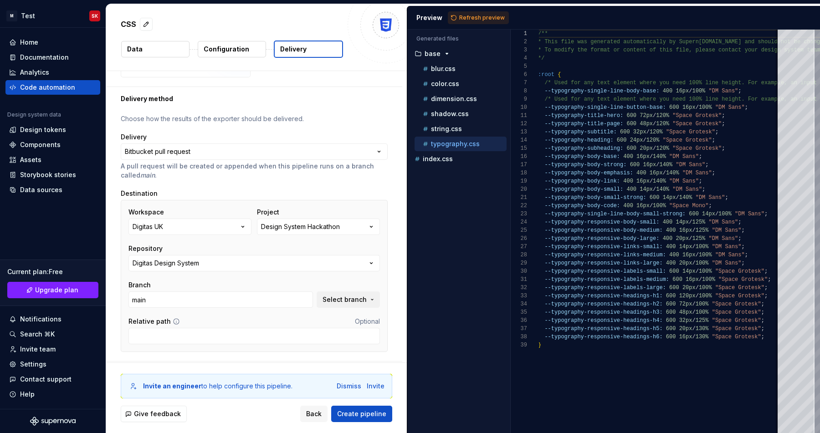
scroll to position [183, 0]
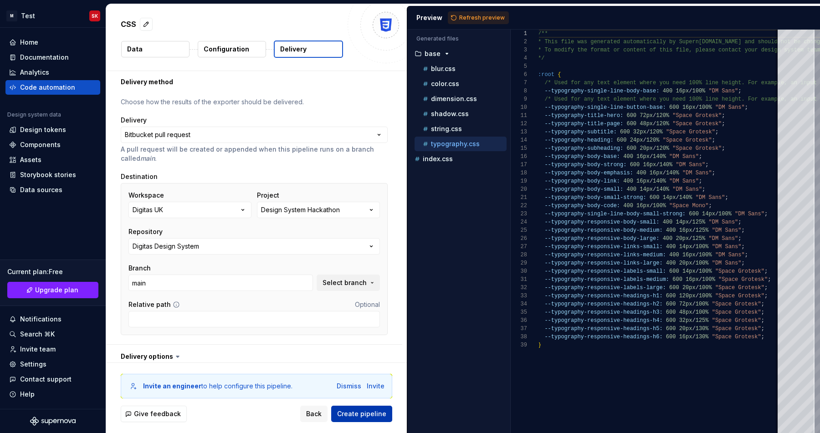
click at [350, 415] on span "Create pipeline" at bounding box center [361, 414] width 49 height 9
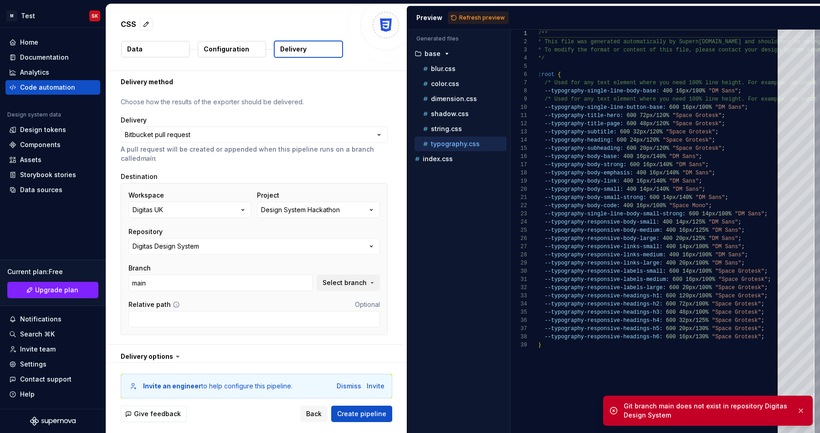
click at [657, 414] on div "Git branch main does not exist in repository Digitas Design System" at bounding box center [707, 411] width 166 height 18
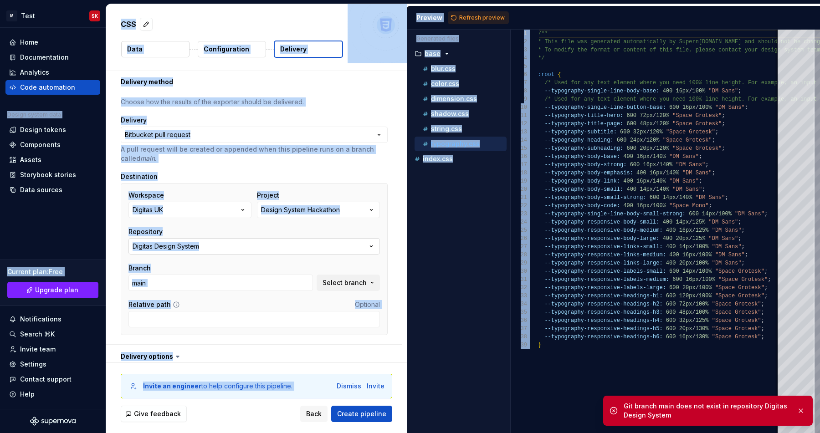
click at [302, 251] on button "Digitas Design System" at bounding box center [254, 246] width 252 height 16
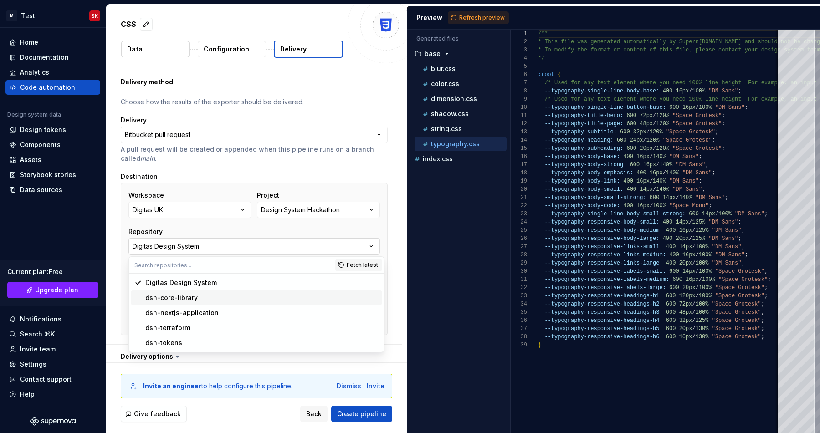
click at [293, 252] on button "Digitas Design System" at bounding box center [254, 246] width 252 height 16
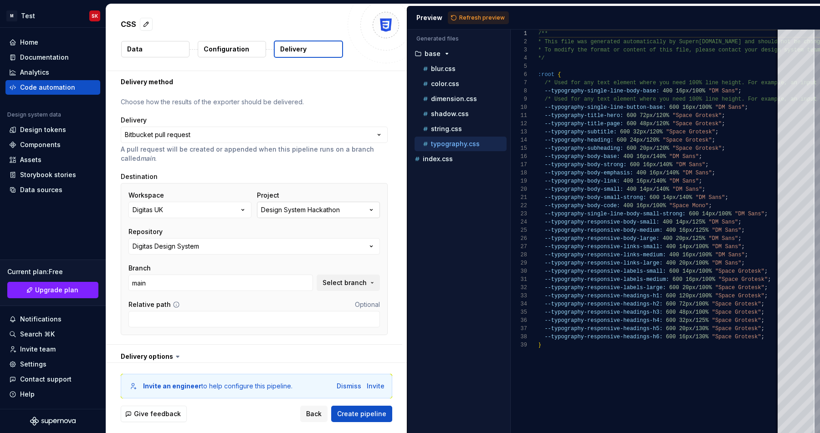
click at [306, 212] on div "Design System Hackathon" at bounding box center [300, 209] width 79 height 9
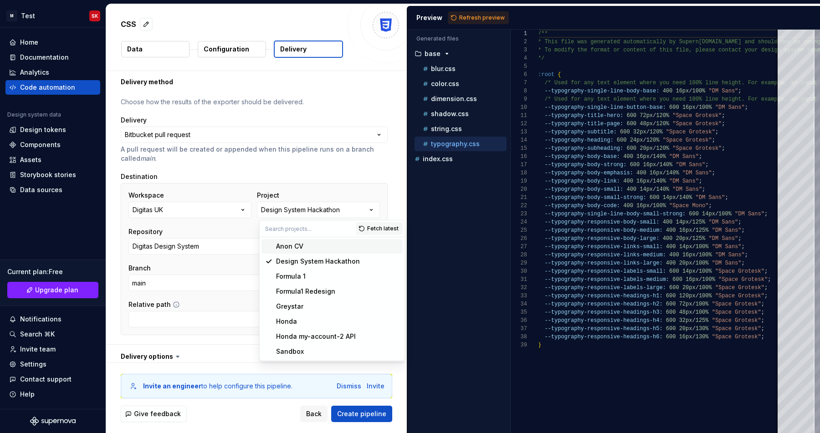
click at [307, 242] on div "Anon CV" at bounding box center [337, 246] width 123 height 9
type textarea "*"
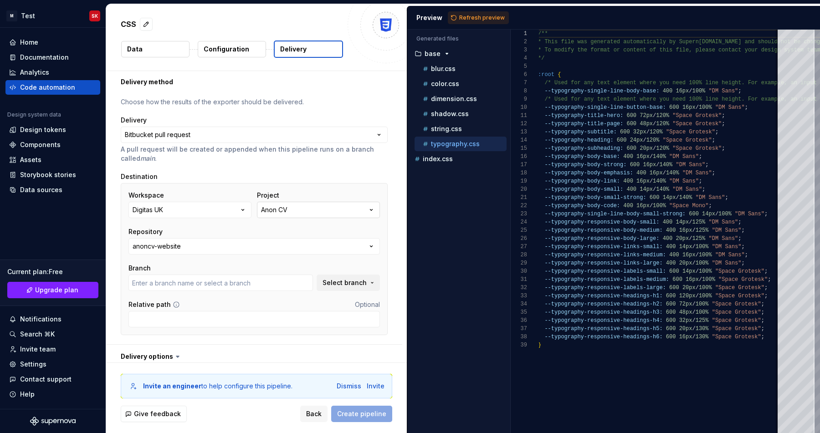
click at [307, 213] on button "Anon CV" at bounding box center [318, 210] width 123 height 16
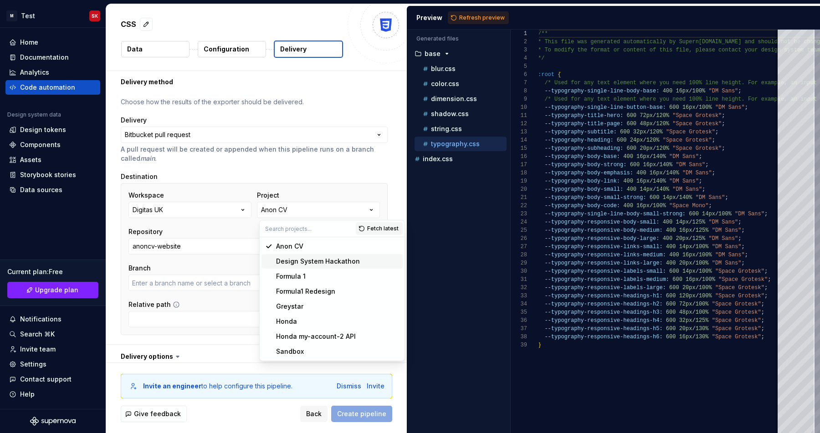
click at [310, 256] on span "Design System Hackathon" at bounding box center [332, 261] width 141 height 15
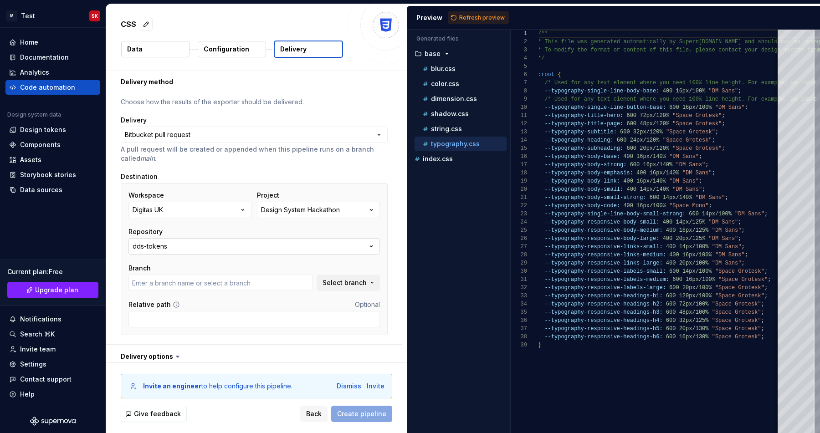
click at [310, 245] on button "dds-tokens" at bounding box center [254, 246] width 252 height 16
type textarea "*"
type input "main"
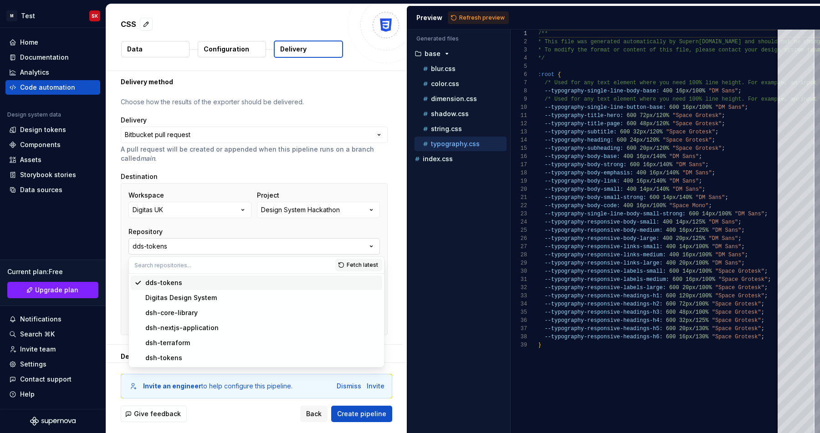
click at [310, 245] on button "dds-tokens" at bounding box center [254, 246] width 252 height 16
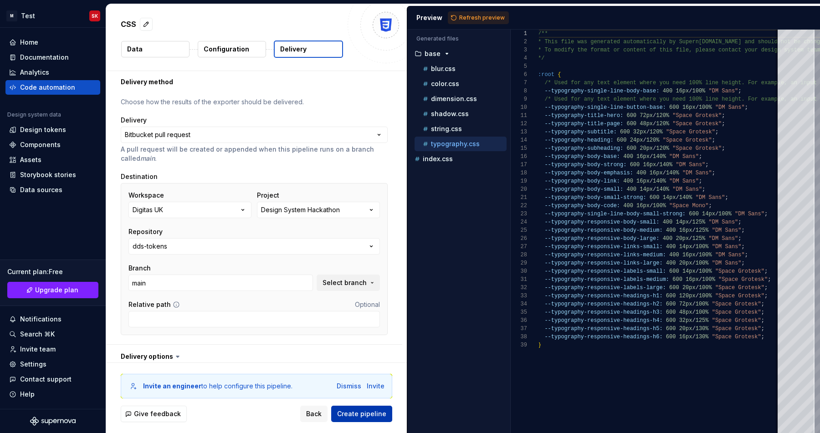
click at [356, 416] on span "Create pipeline" at bounding box center [361, 414] width 49 height 9
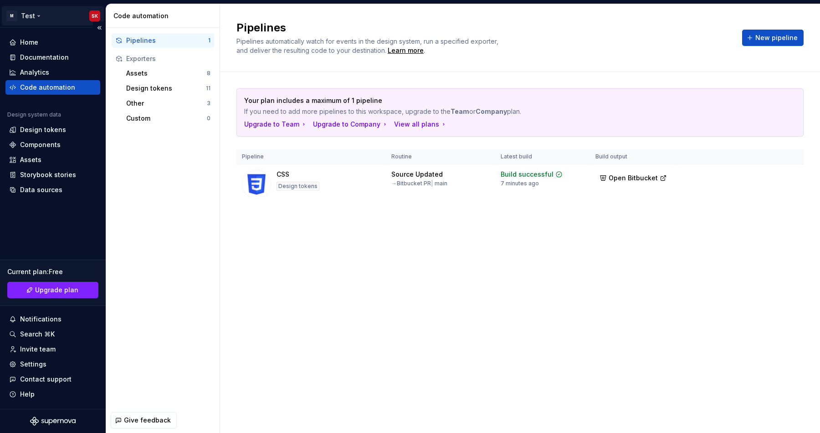
click at [96, 17] on html "M Test SK Home Documentation Analytics Code automation Design system data Desig…" at bounding box center [410, 216] width 820 height 433
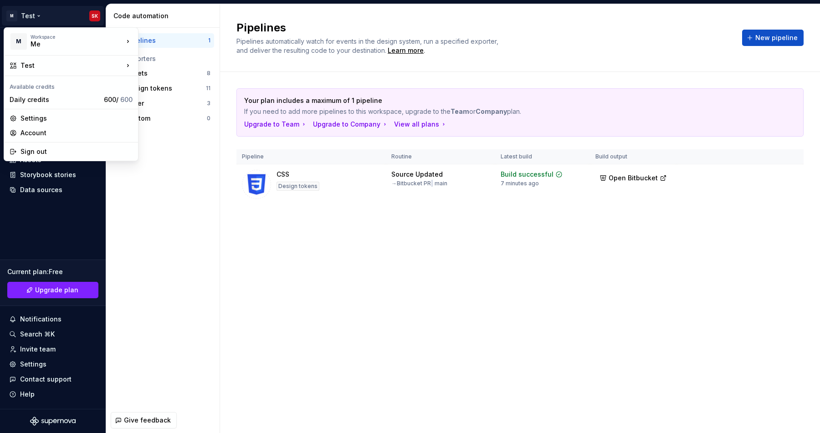
click at [110, 14] on html "M Test SK Home Documentation Analytics Code automation Design system data Desig…" at bounding box center [410, 216] width 820 height 433
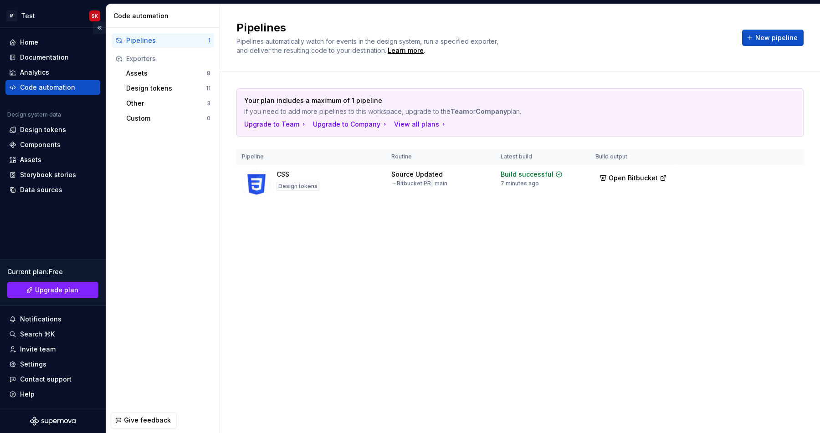
click at [99, 27] on button "Collapse sidebar" at bounding box center [99, 27] width 13 height 13
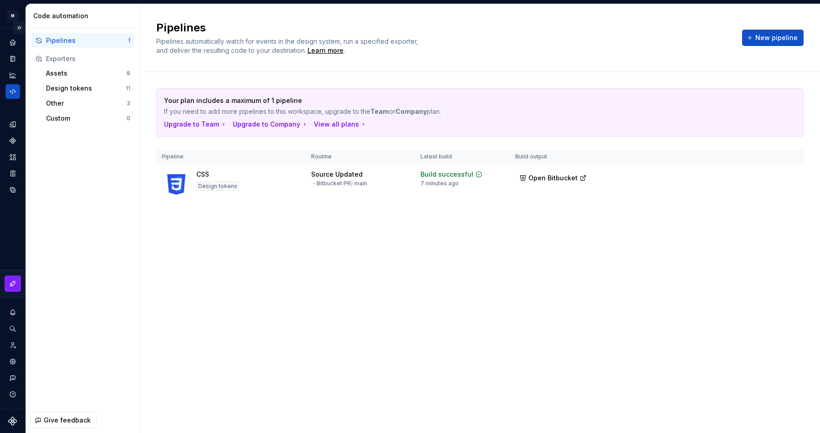
click at [20, 26] on button "Expand sidebar" at bounding box center [19, 27] width 13 height 13
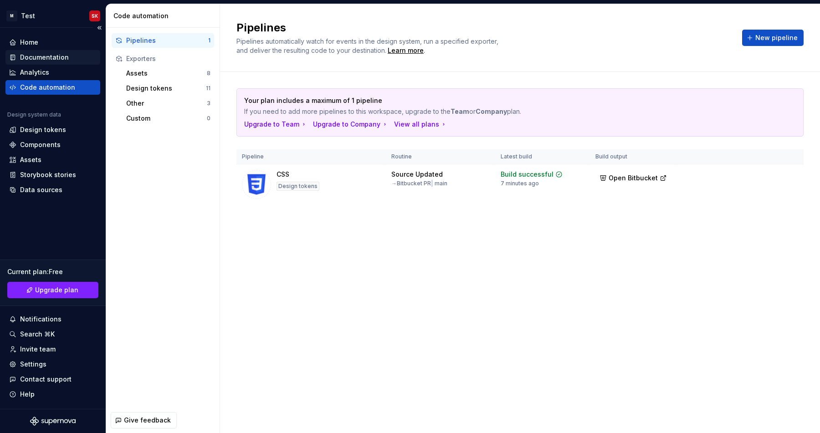
click at [37, 59] on div "Documentation" at bounding box center [44, 57] width 49 height 9
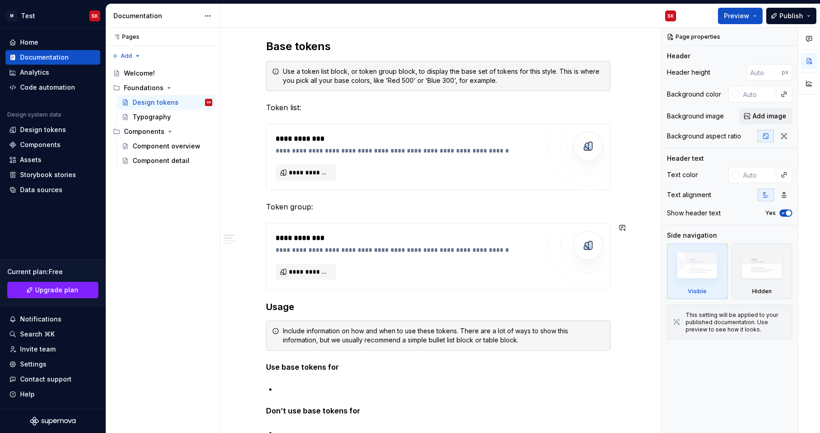
scroll to position [179, 0]
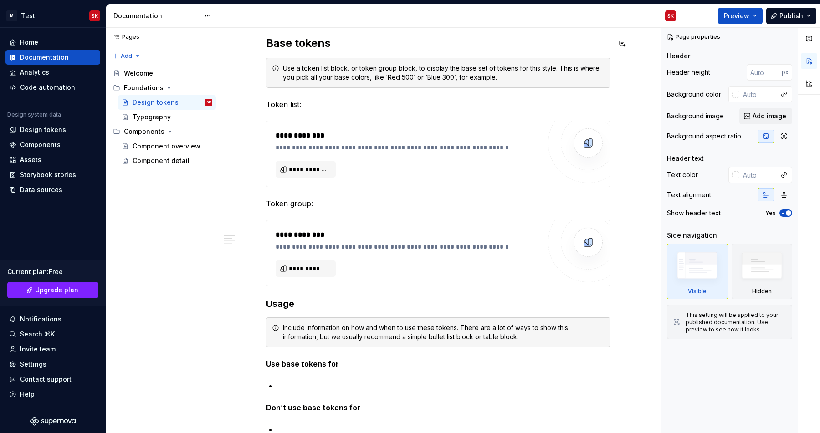
type textarea "*"
